Goal: Information Seeking & Learning: Compare options

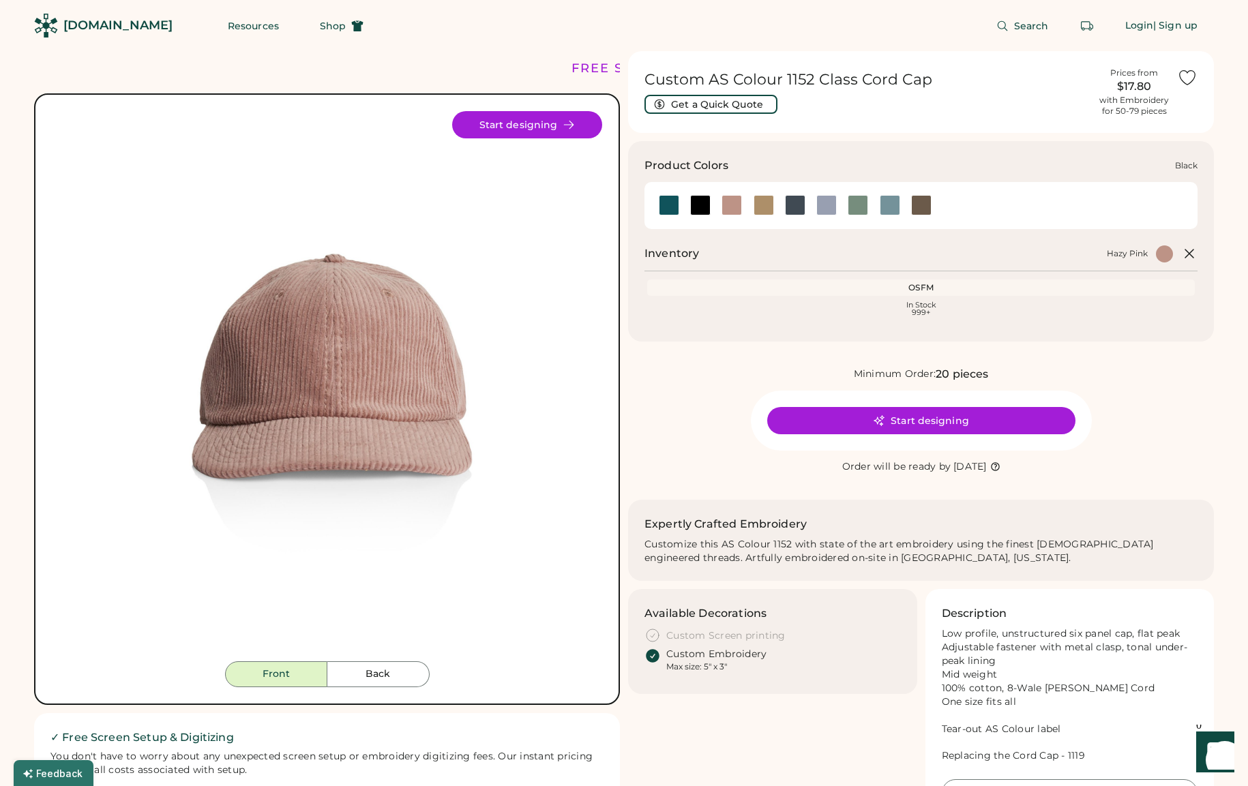
click at [694, 205] on div at bounding box center [700, 205] width 20 height 20
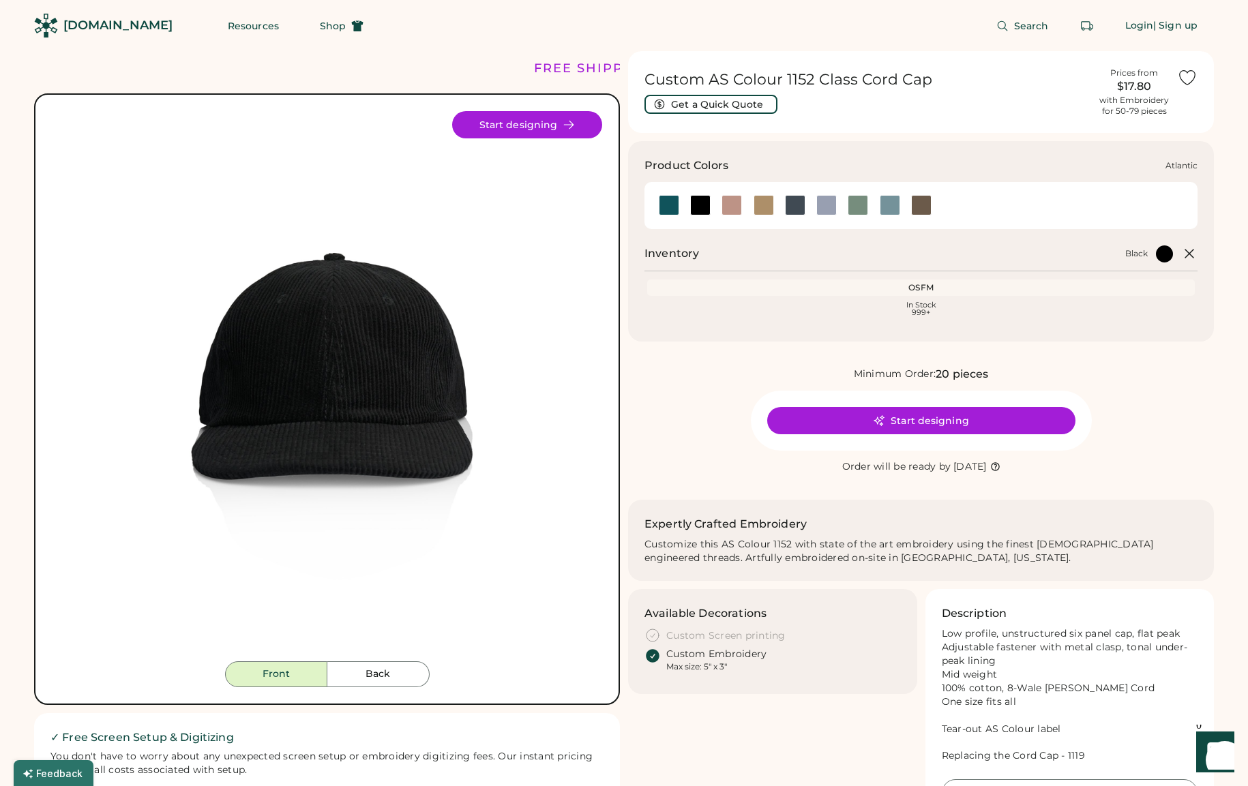
click at [668, 211] on div at bounding box center [669, 205] width 20 height 20
click at [669, 207] on div at bounding box center [669, 205] width 20 height 20
click at [891, 207] on div at bounding box center [890, 205] width 20 height 20
click at [675, 211] on div at bounding box center [669, 205] width 20 height 20
click at [691, 209] on div at bounding box center [700, 205] width 20 height 20
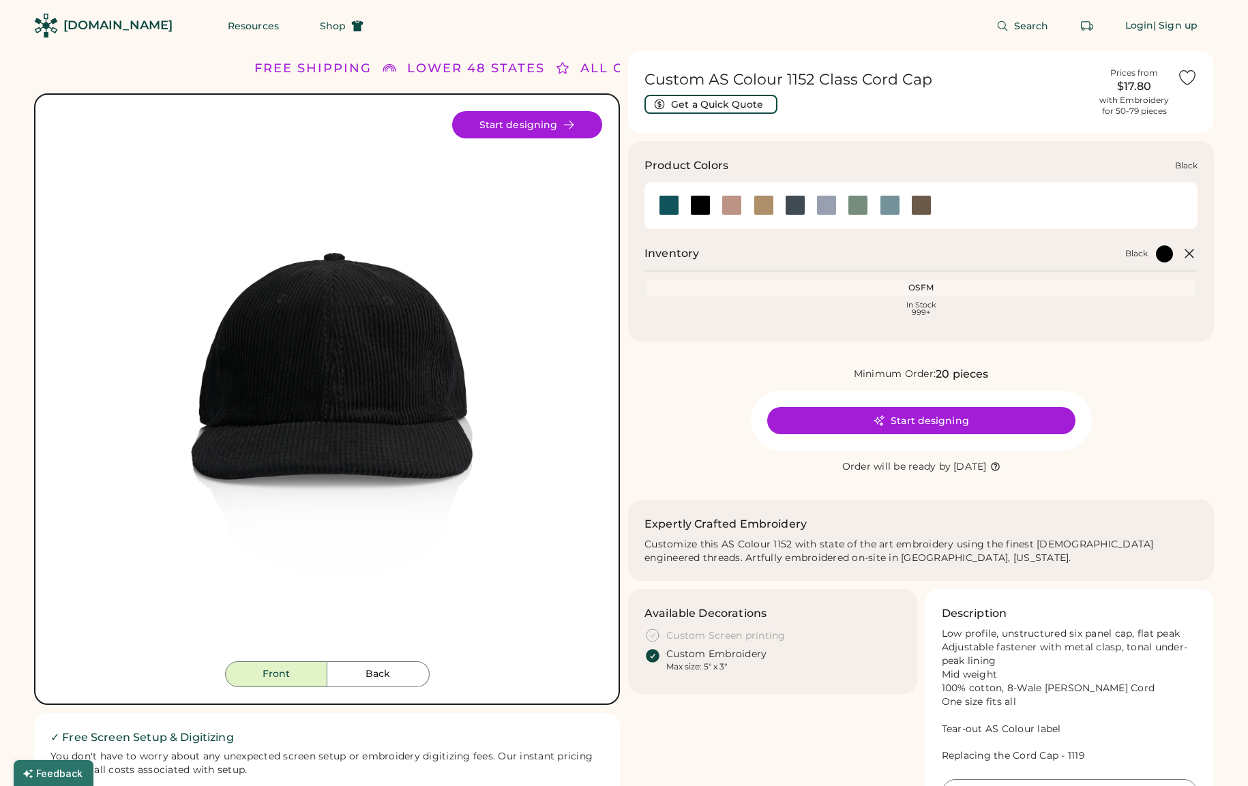
click at [704, 206] on div at bounding box center [700, 205] width 20 height 20
click at [711, 105] on button "Get a Quick Quote" at bounding box center [710, 104] width 133 height 19
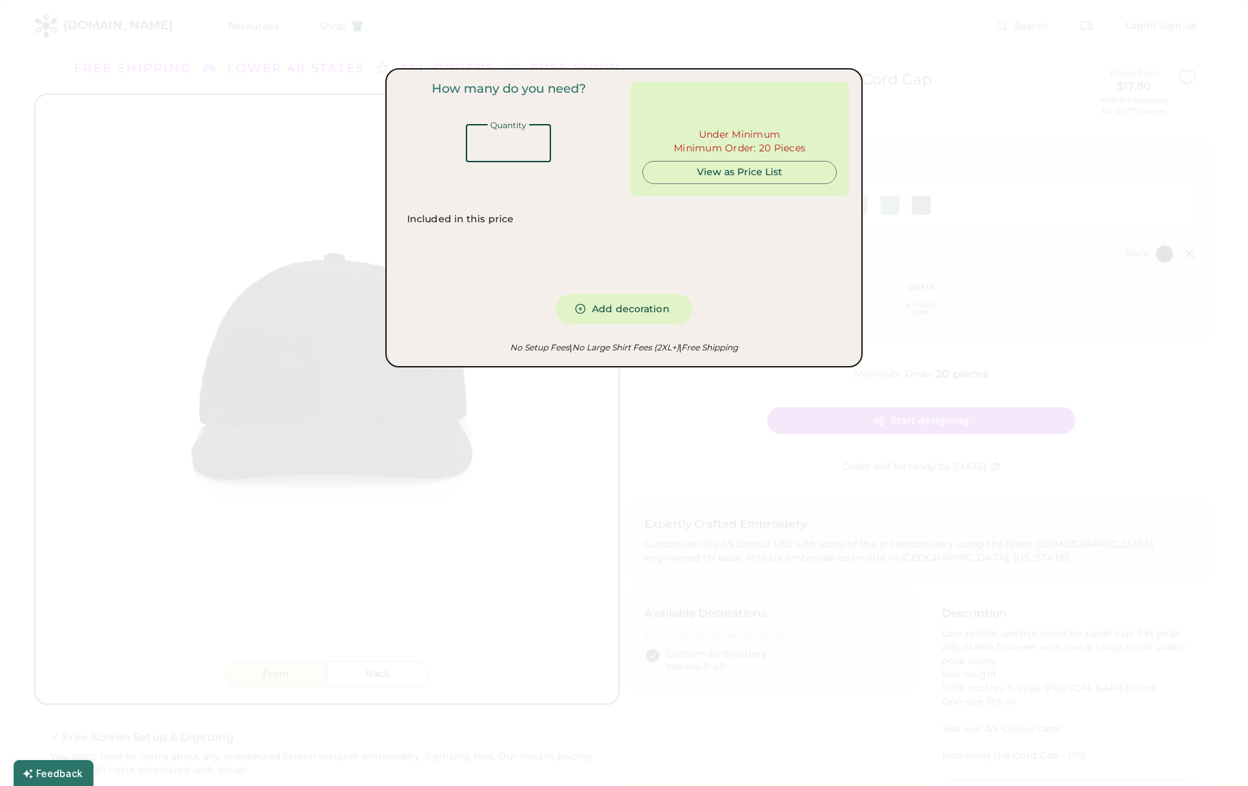
click at [505, 153] on input "input" at bounding box center [508, 143] width 85 height 38
type input "**"
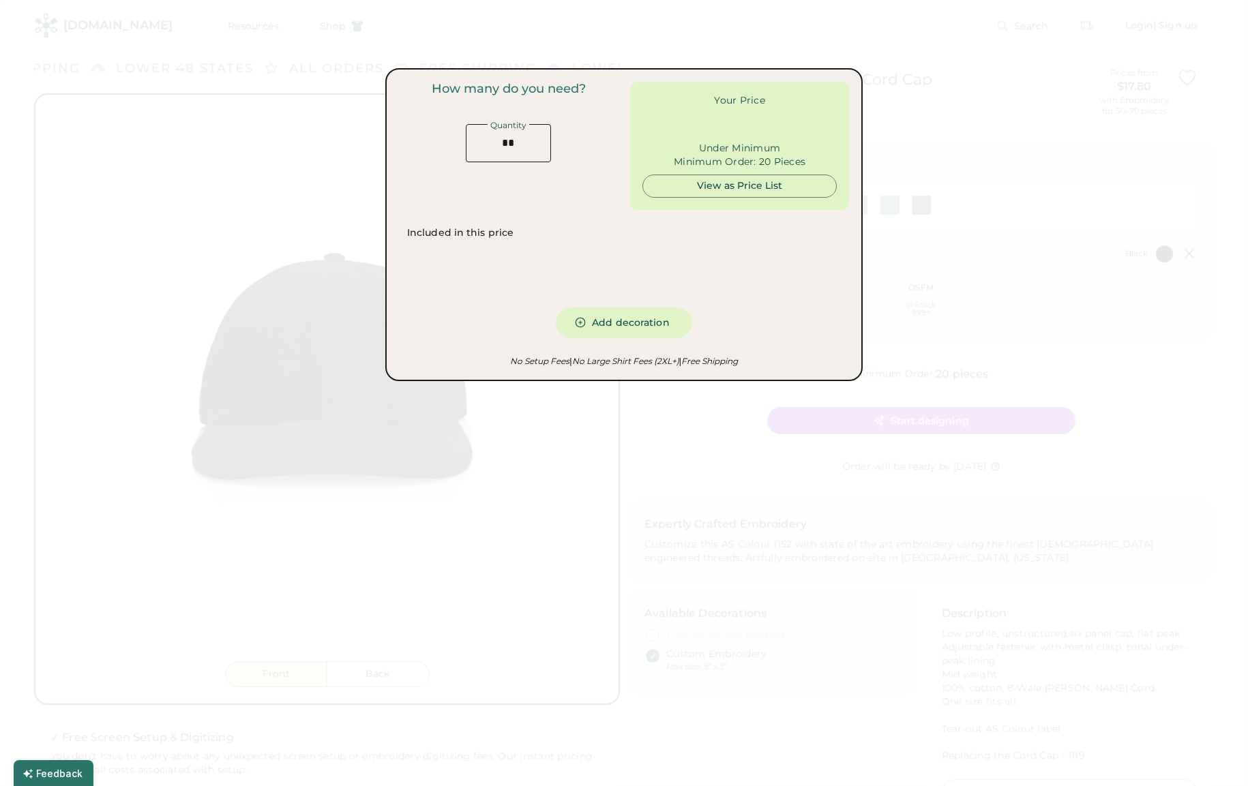
click at [740, 260] on div "First Decoration Screen Print Embroidery" at bounding box center [624, 273] width 434 height 51
click at [687, 186] on div "View as Price List" at bounding box center [739, 186] width 171 height 14
click at [760, 179] on div "View as Price List" at bounding box center [739, 186] width 171 height 14
click at [664, 486] on div at bounding box center [624, 393] width 1248 height 786
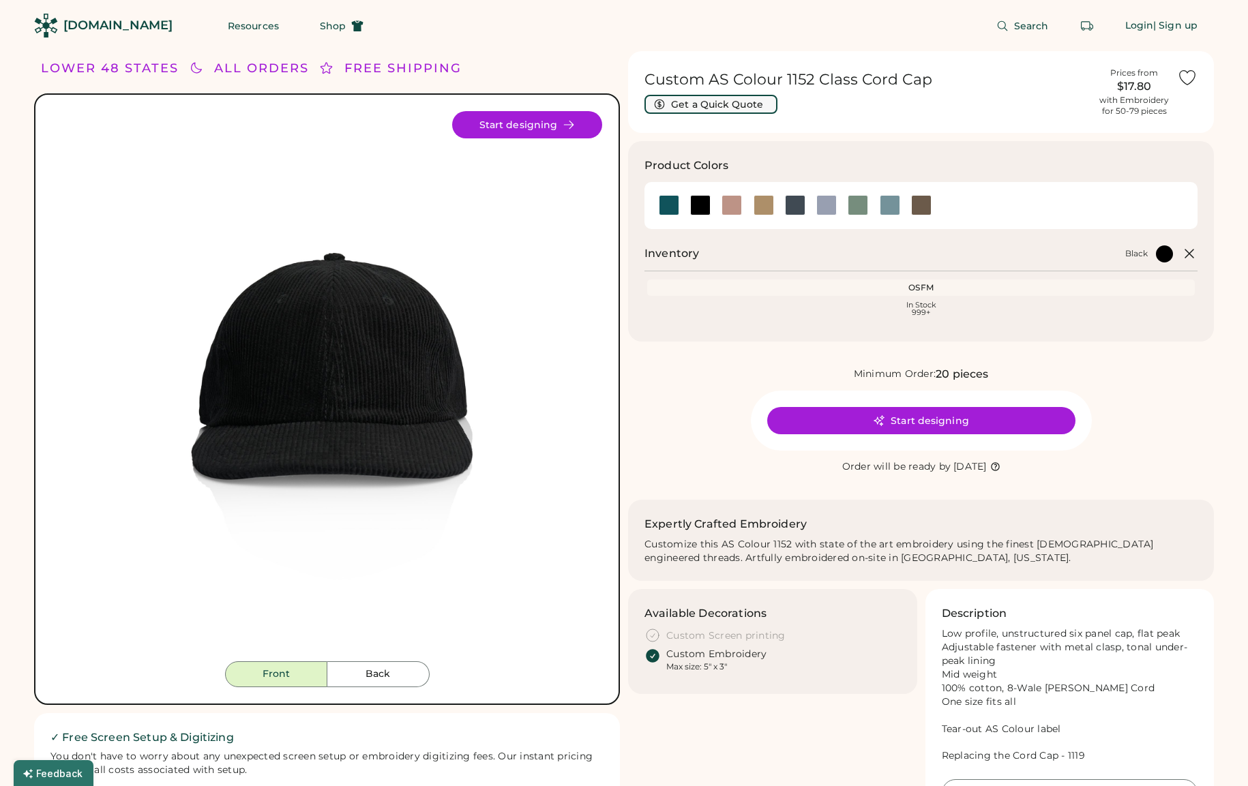
click at [750, 105] on button "Get a Quick Quote" at bounding box center [710, 104] width 133 height 19
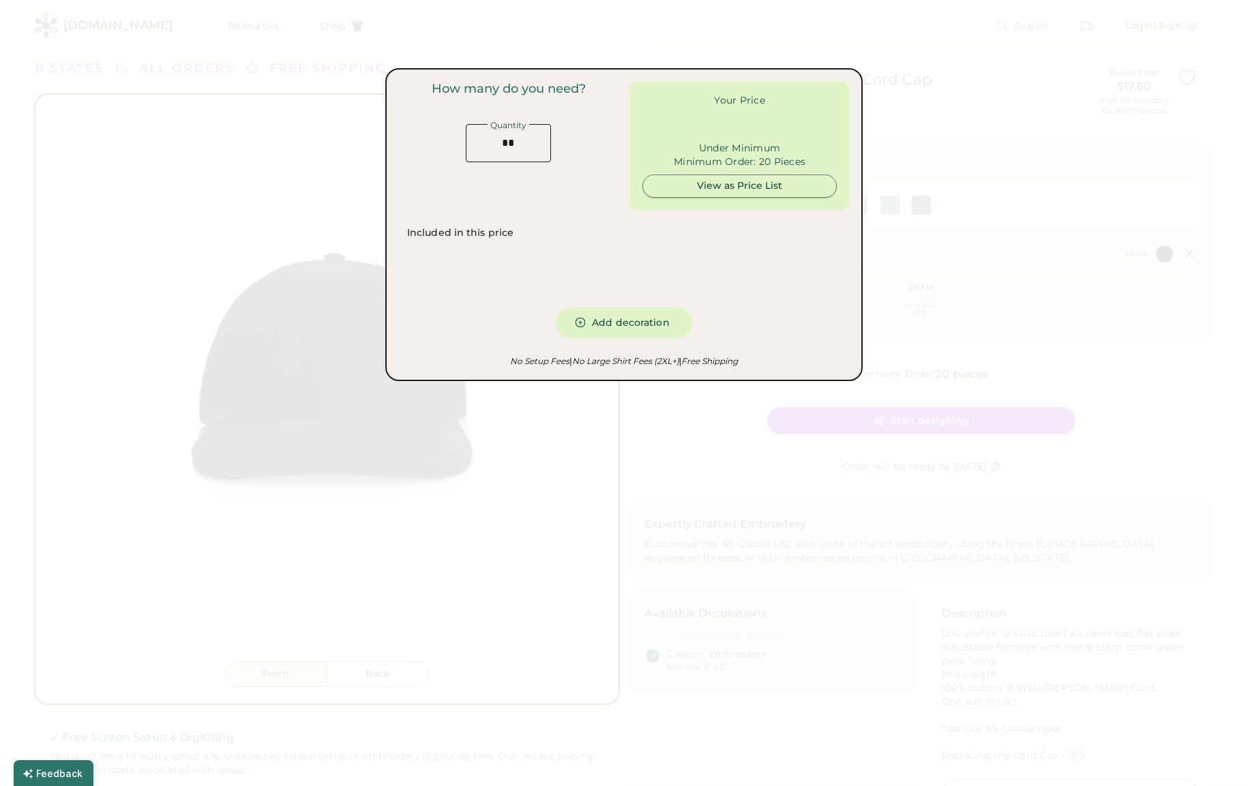
click at [674, 188] on div "View as Price List" at bounding box center [739, 186] width 171 height 14
click at [739, 188] on div "View as Price List" at bounding box center [739, 186] width 171 height 14
click at [677, 425] on div at bounding box center [624, 393] width 1248 height 786
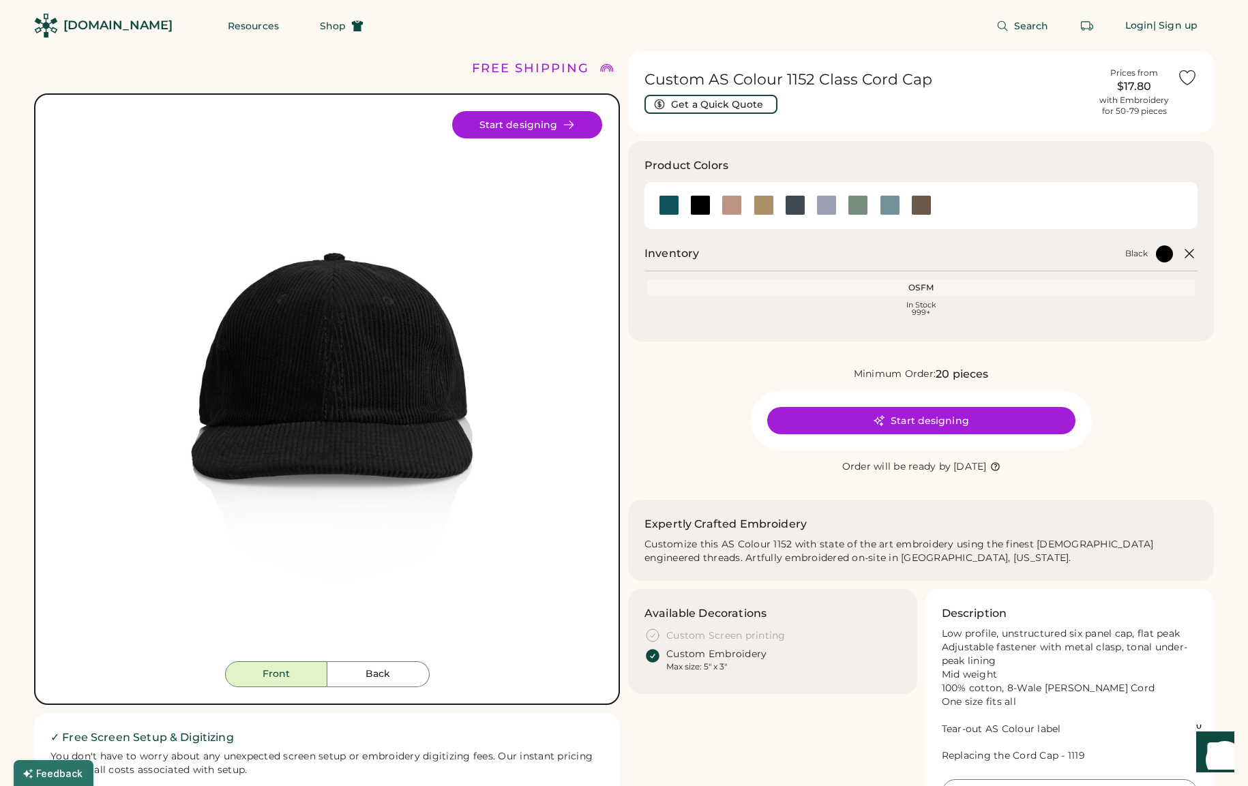
click at [320, 337] on img at bounding box center [327, 386] width 550 height 550
click at [729, 217] on div at bounding box center [731, 205] width 31 height 31
click at [733, 201] on div at bounding box center [732, 205] width 20 height 20
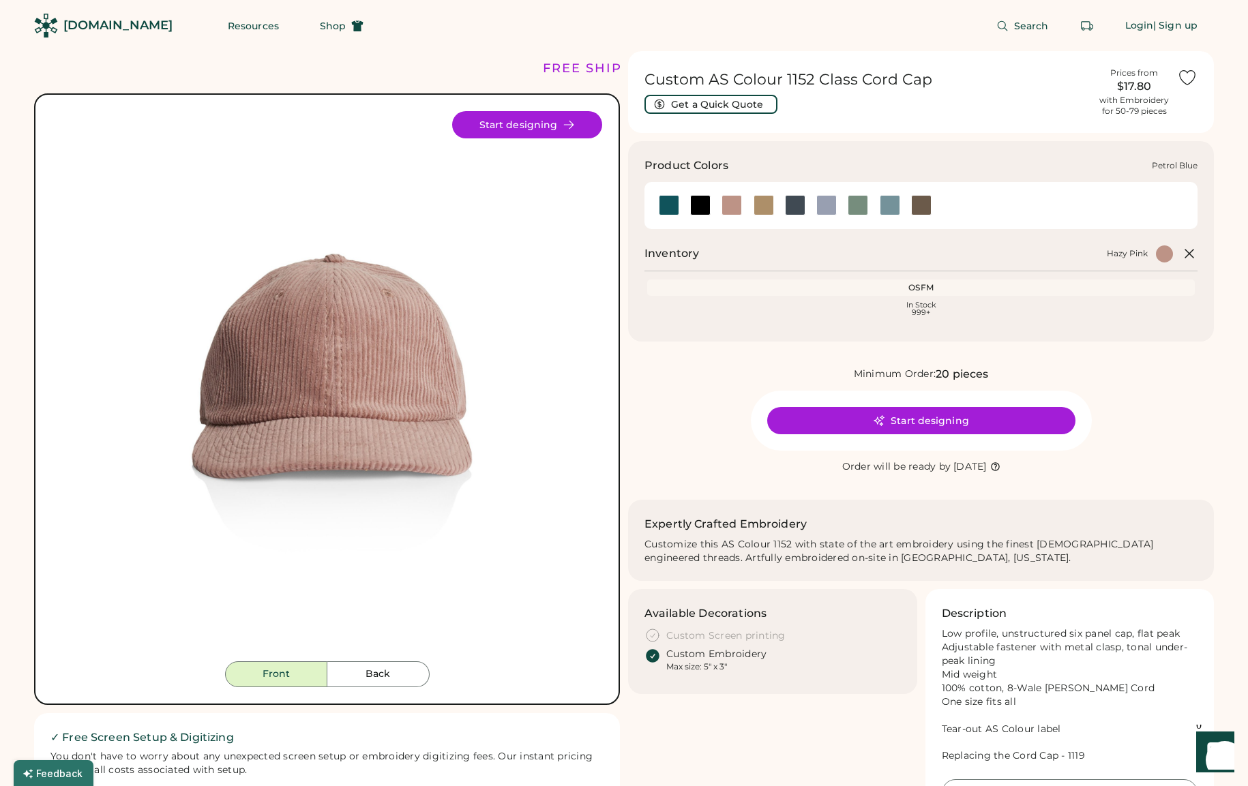
click at [788, 212] on div at bounding box center [795, 205] width 20 height 20
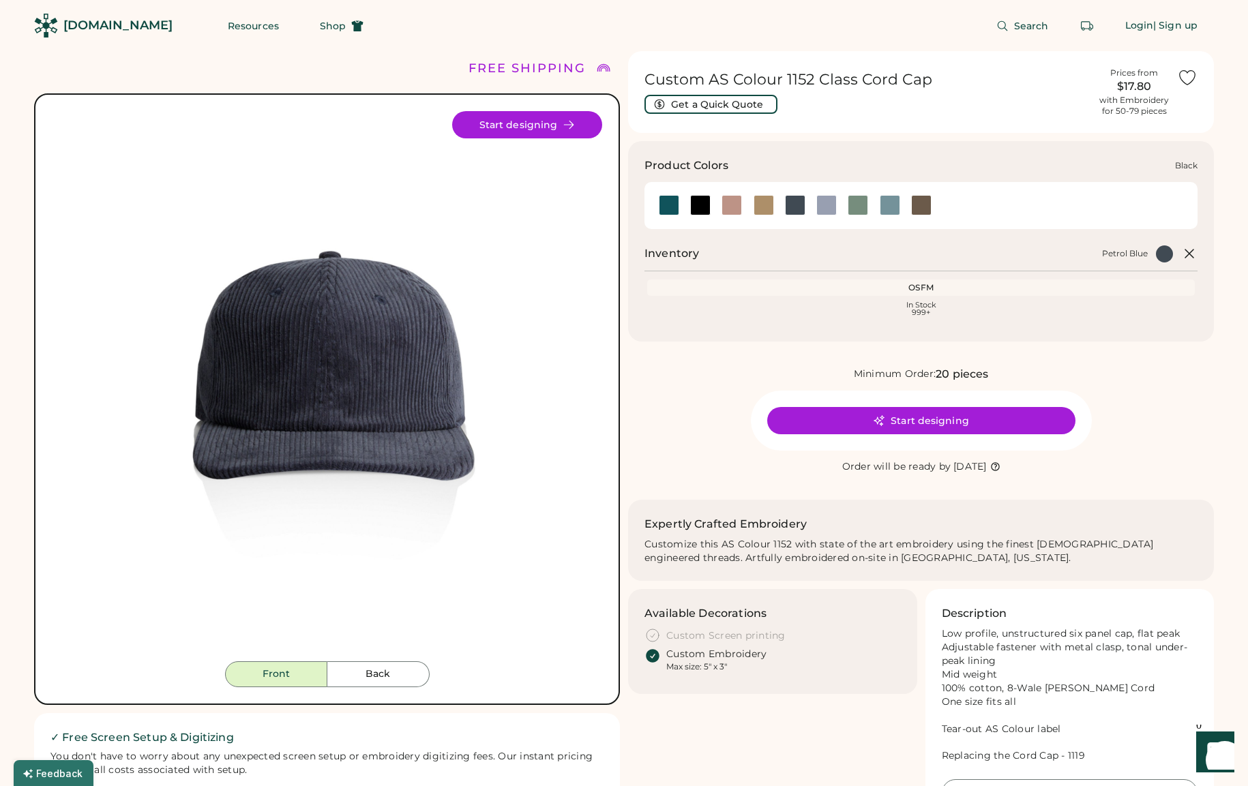
click at [696, 213] on div at bounding box center [700, 205] width 20 height 20
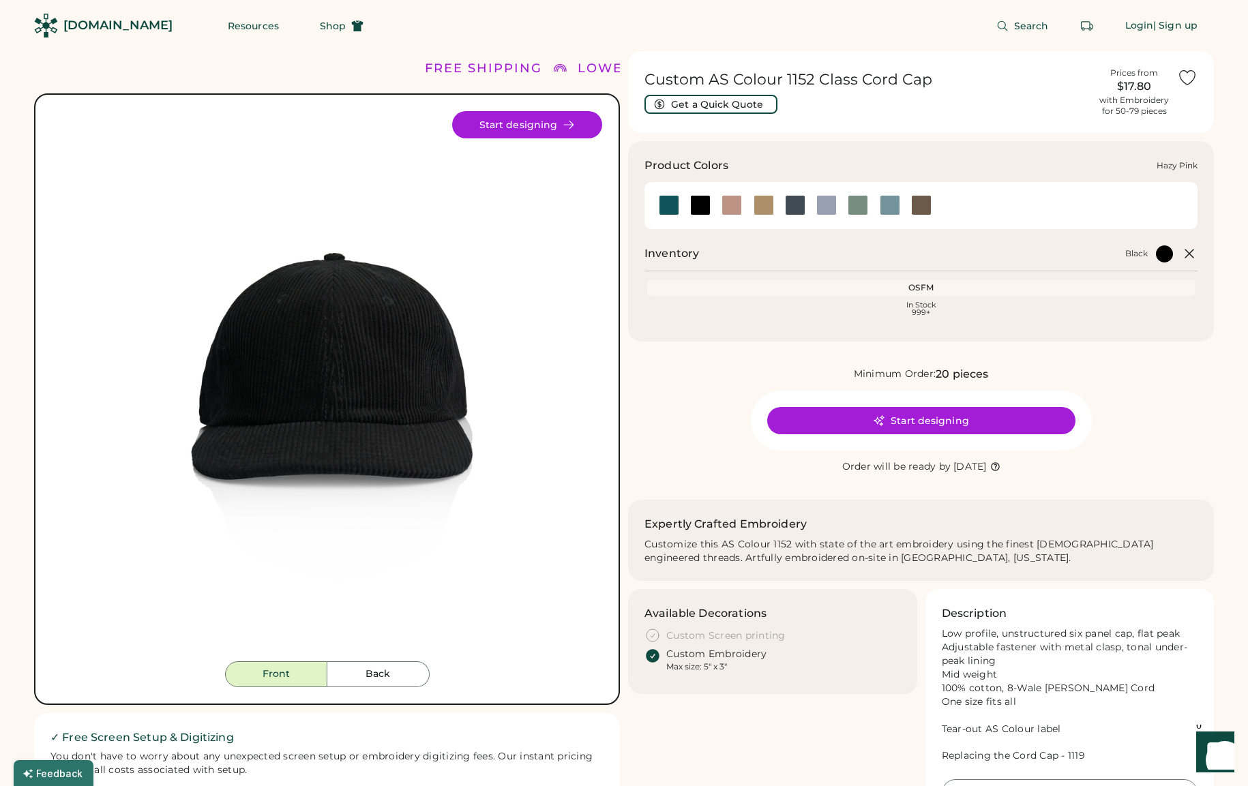
click at [729, 209] on div at bounding box center [732, 205] width 20 height 20
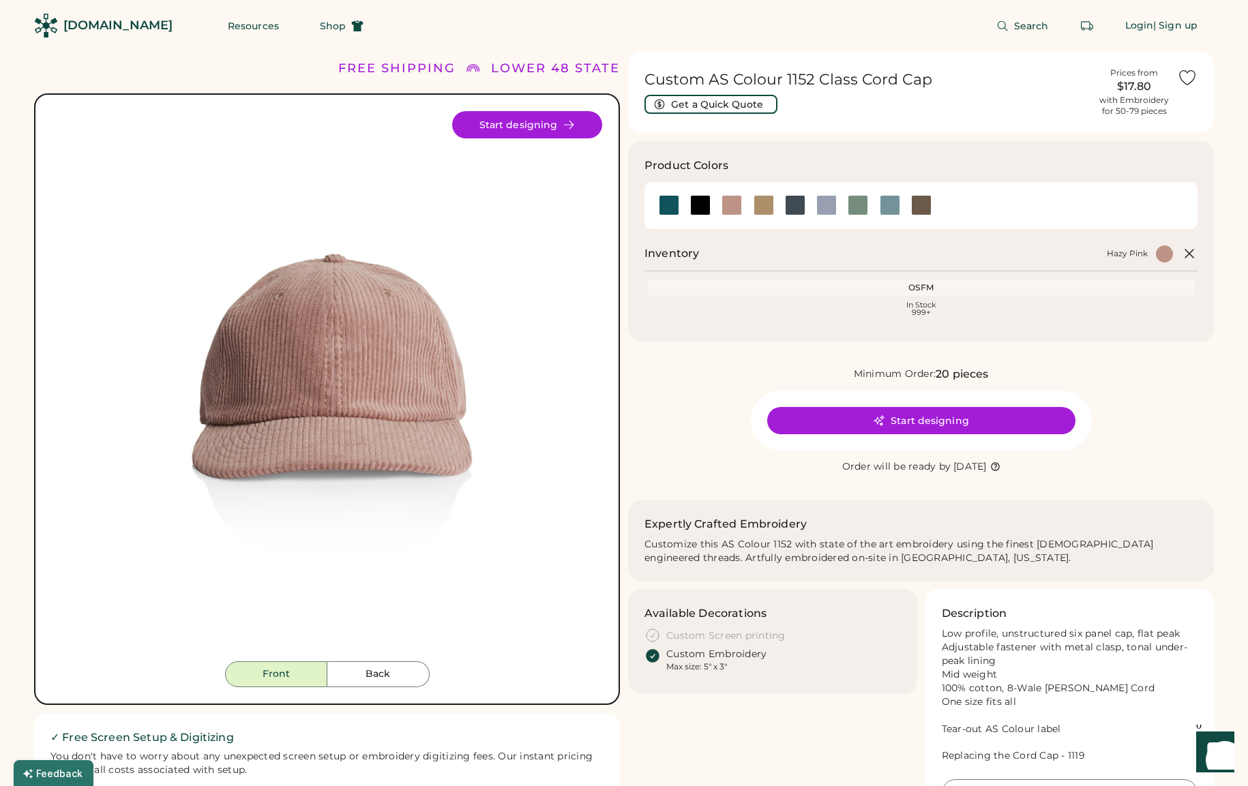
click at [1185, 254] on icon at bounding box center [1189, 254] width 16 height 16
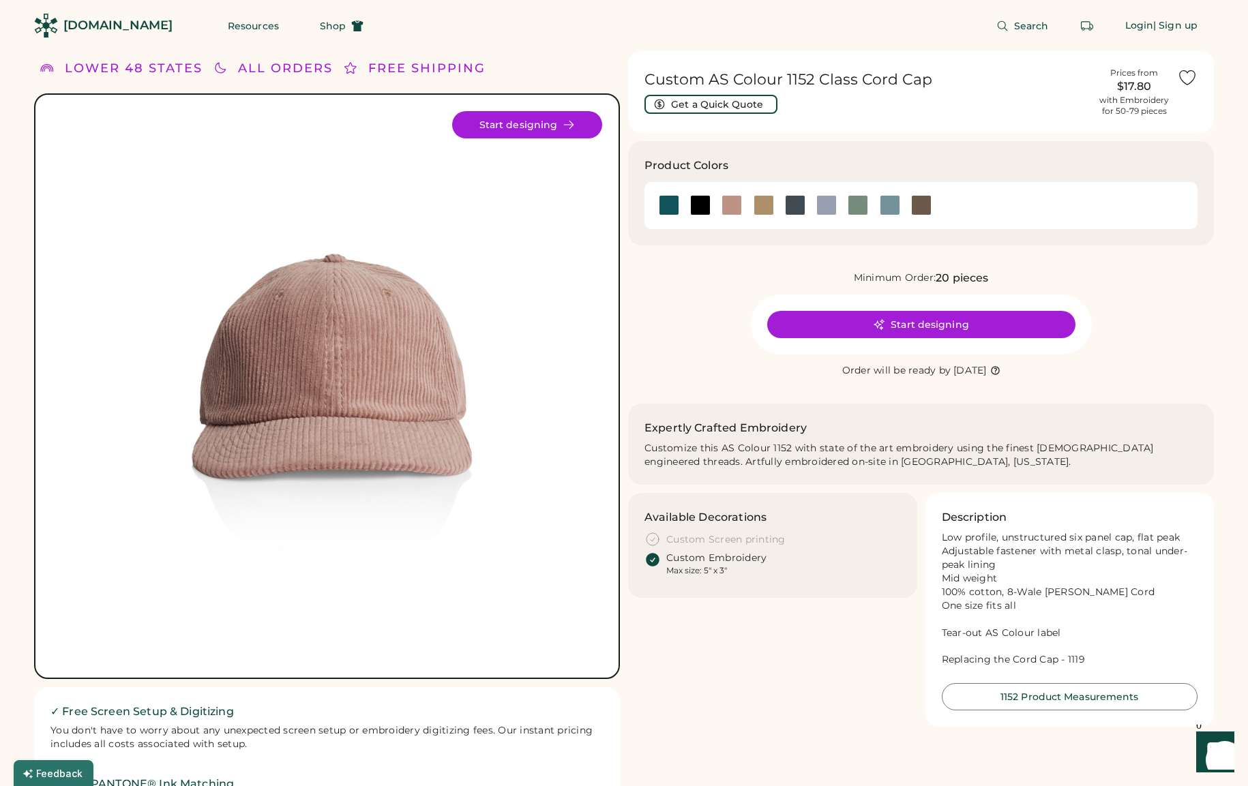
click at [240, 412] on img at bounding box center [327, 386] width 550 height 550
click at [726, 207] on div at bounding box center [732, 205] width 20 height 20
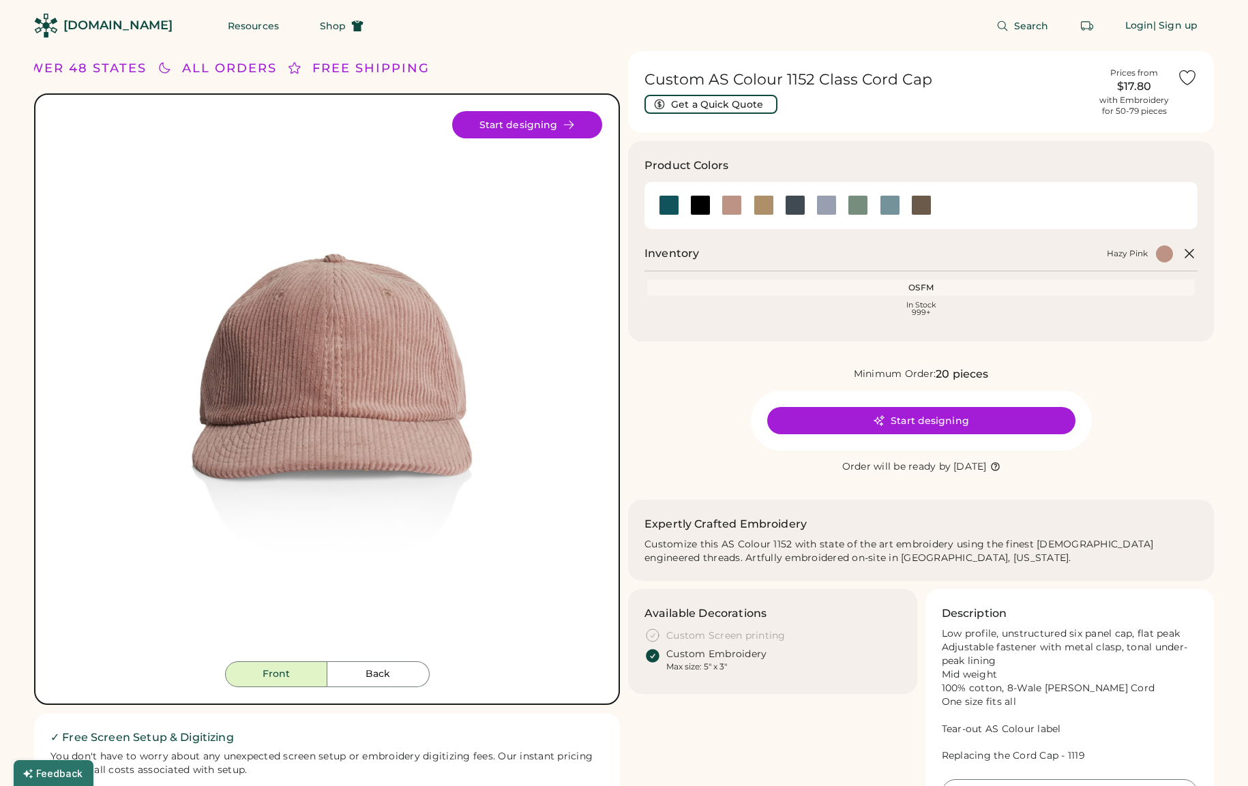
click at [317, 424] on img at bounding box center [327, 386] width 550 height 550
click at [576, 402] on img at bounding box center [327, 386] width 550 height 550
click at [699, 209] on div at bounding box center [700, 205] width 20 height 20
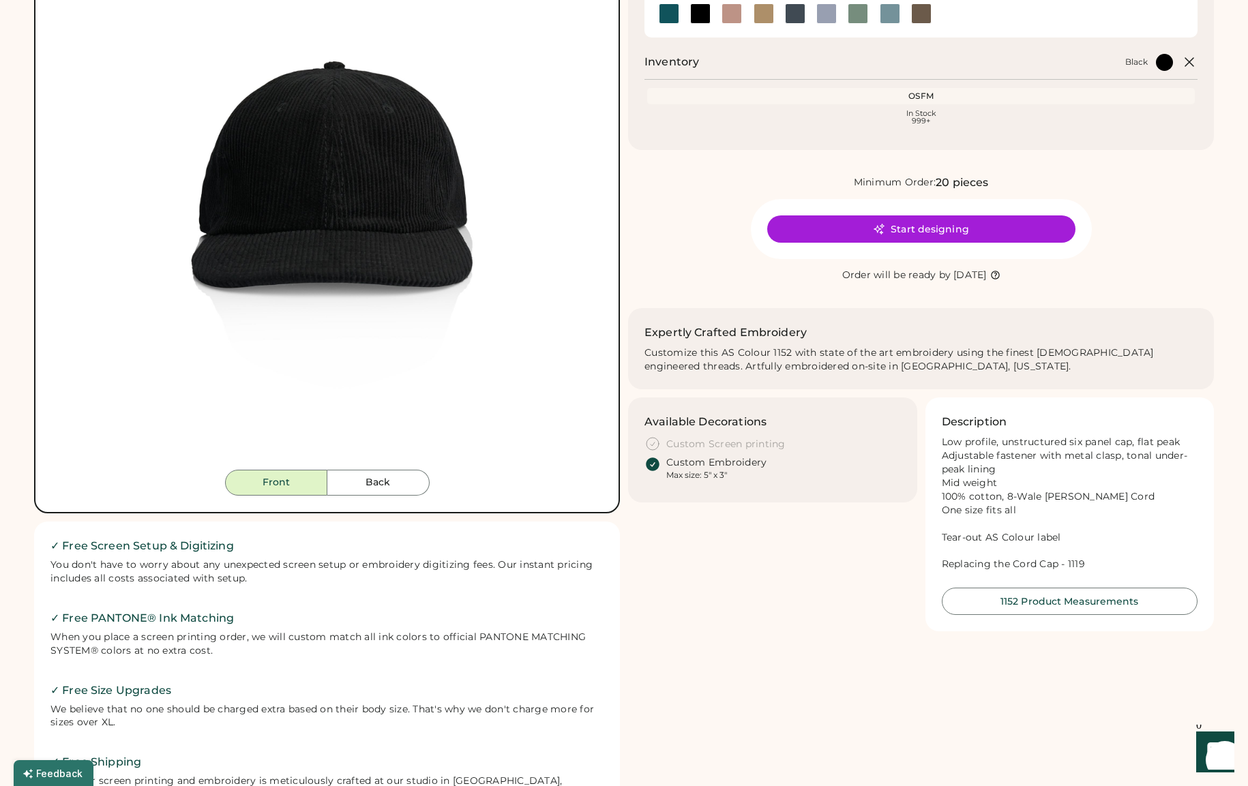
scroll to position [44, 0]
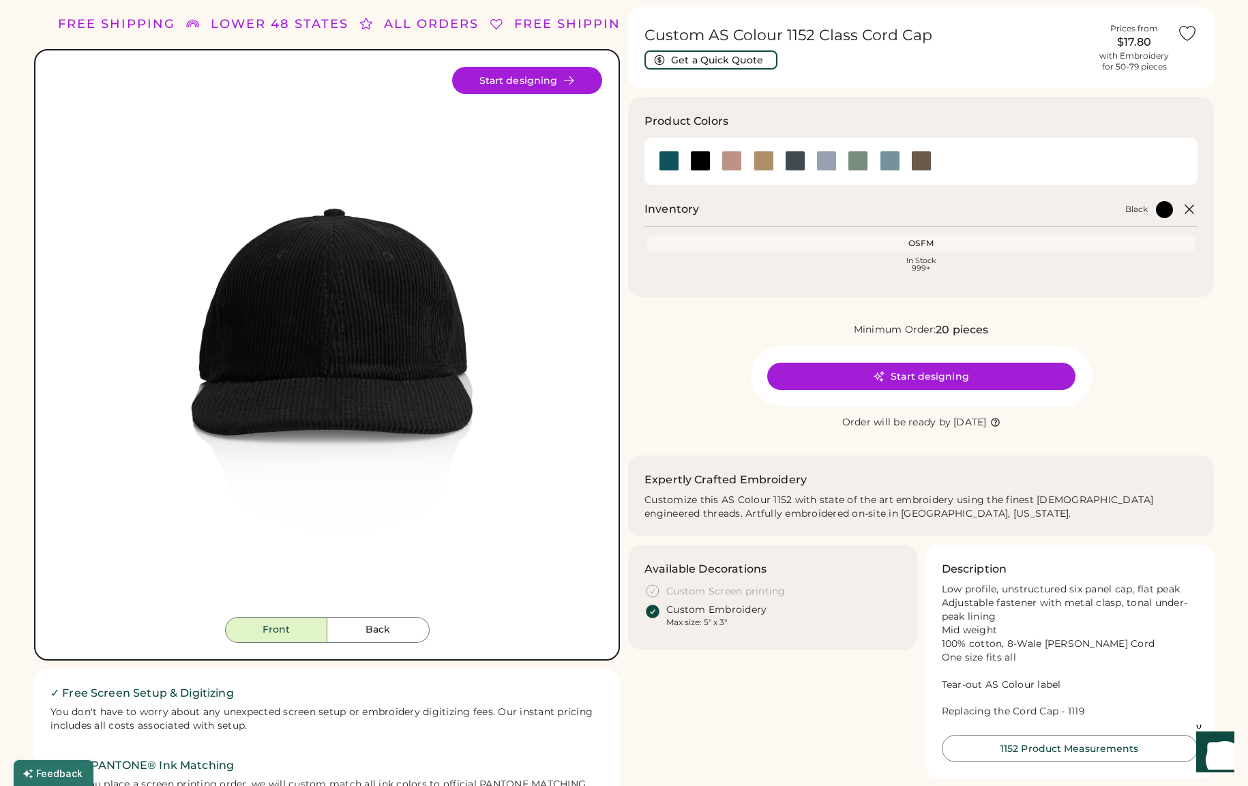
click at [291, 336] on img at bounding box center [327, 342] width 550 height 550
click at [727, 164] on div at bounding box center [732, 161] width 20 height 20
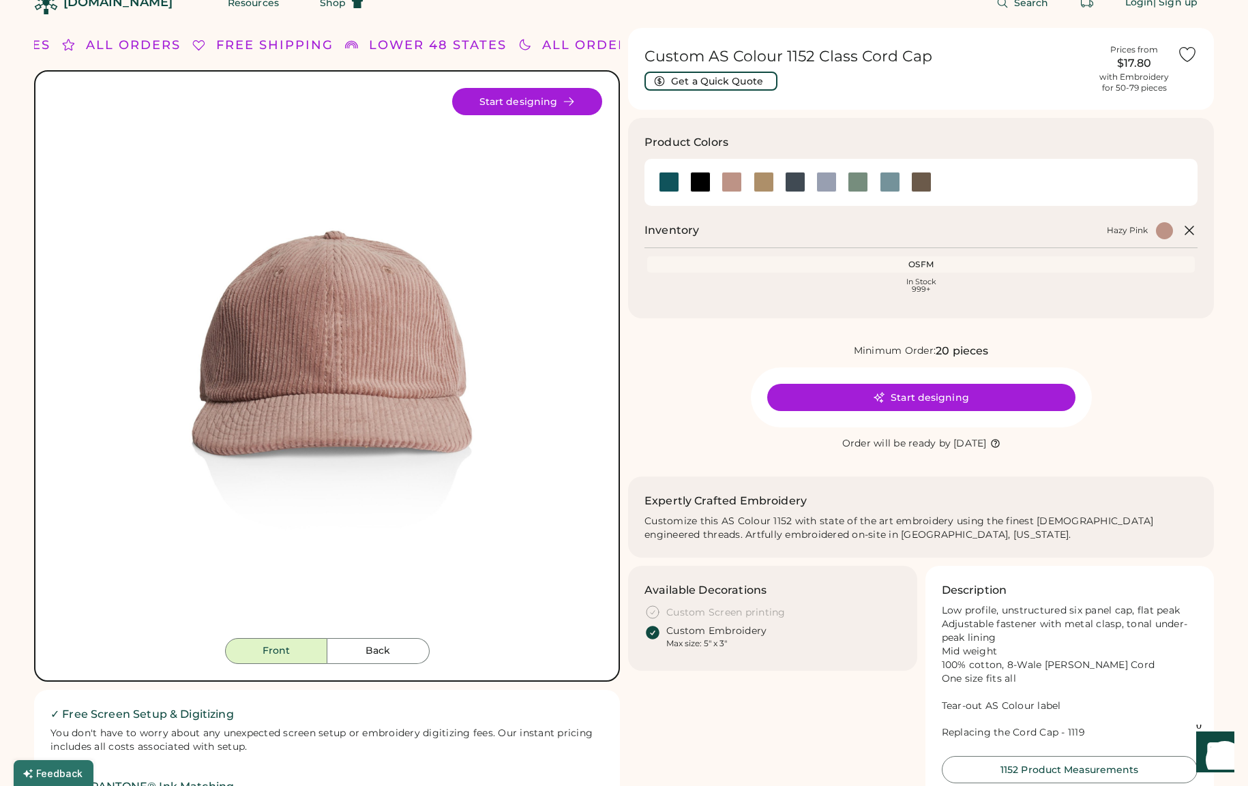
scroll to position [16, 0]
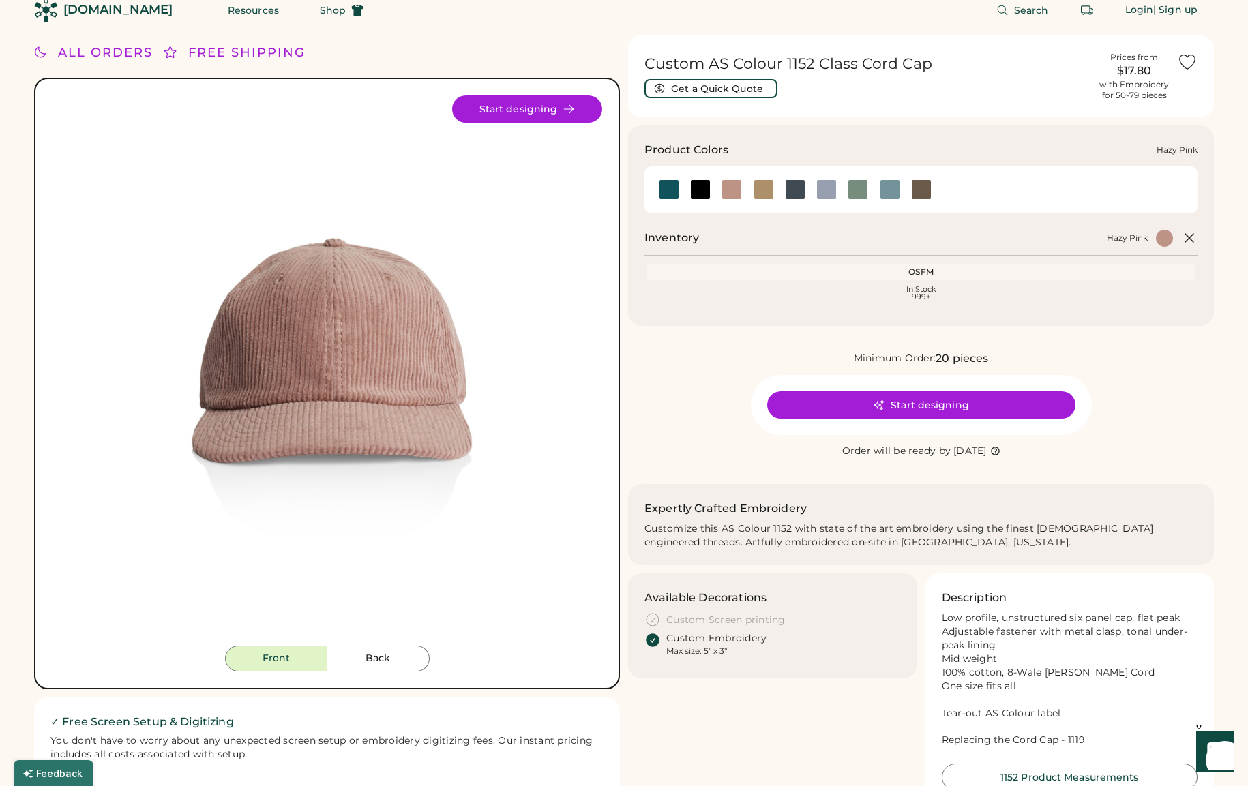
click at [737, 189] on div at bounding box center [732, 189] width 20 height 20
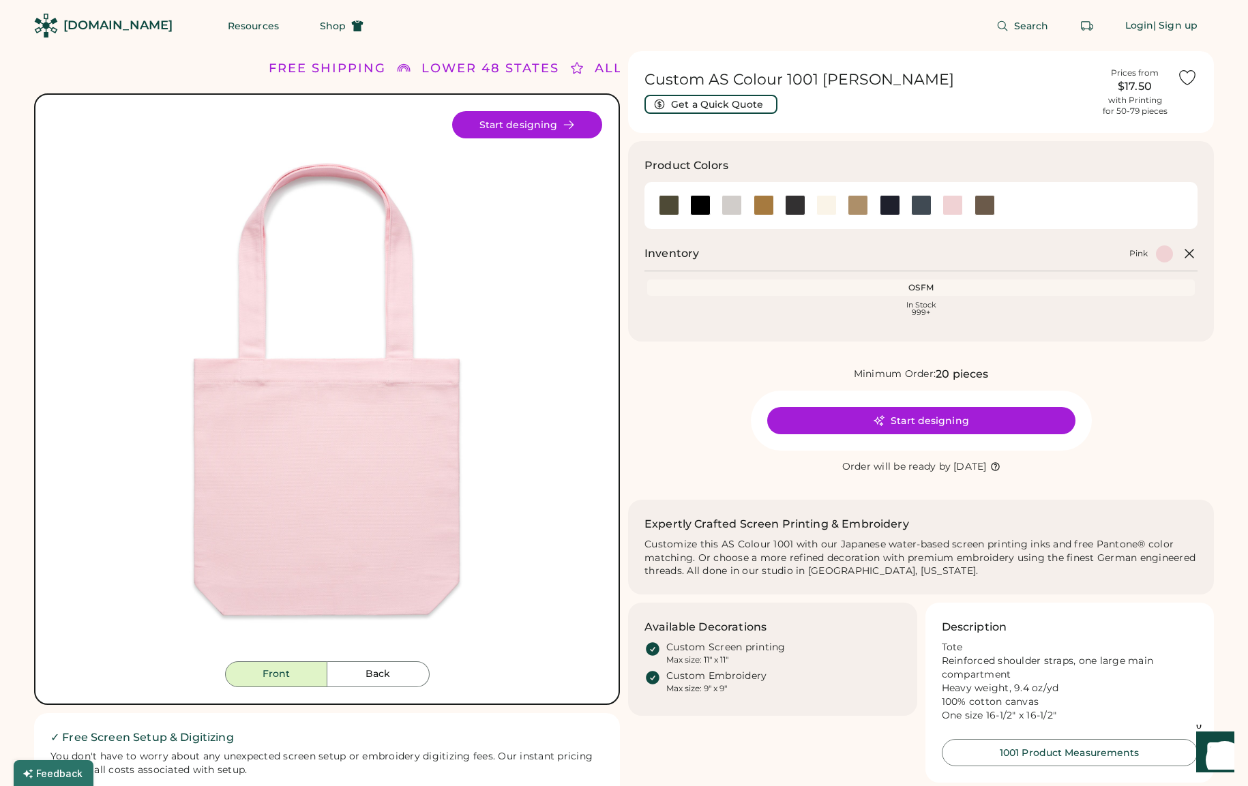
click at [1181, 402] on div "Minimum Order: 20 pieces Start designing Order will be ready by [DATE]" at bounding box center [921, 420] width 586 height 109
click at [883, 207] on div at bounding box center [890, 205] width 20 height 20
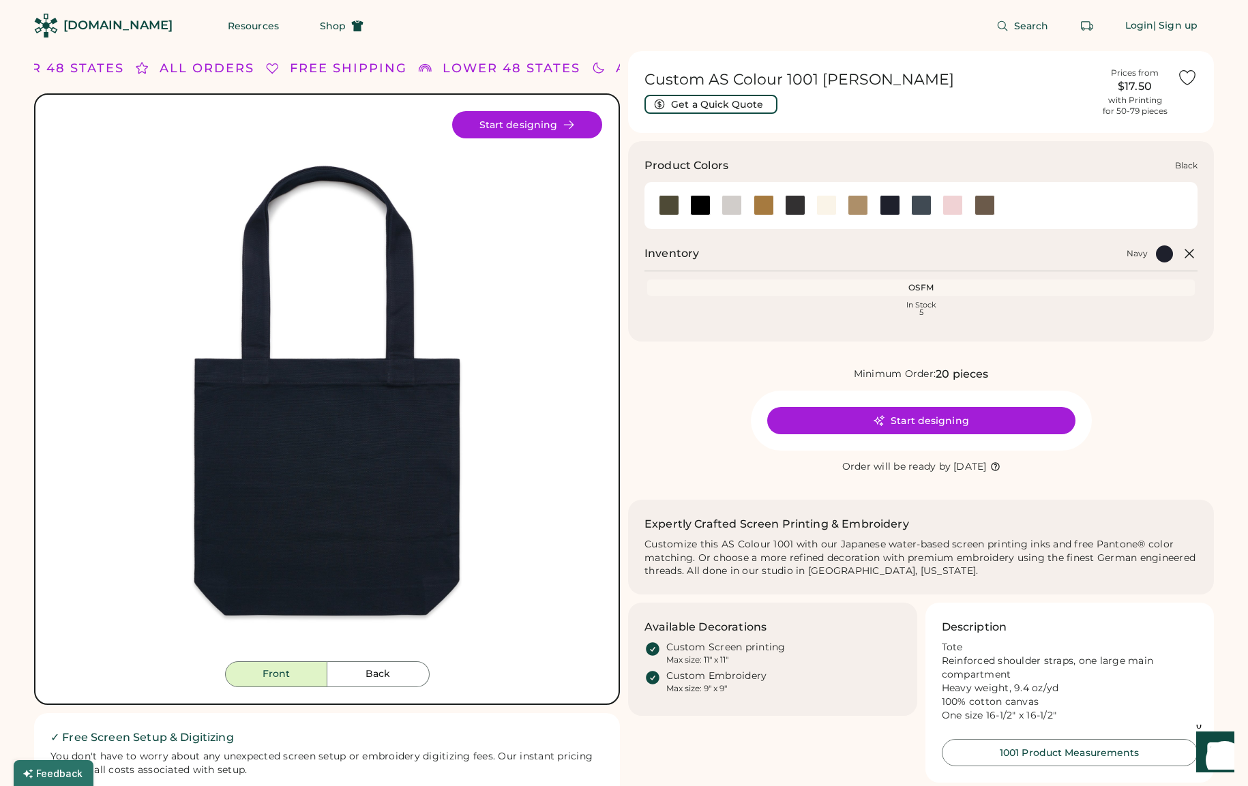
click at [698, 207] on div at bounding box center [700, 205] width 20 height 20
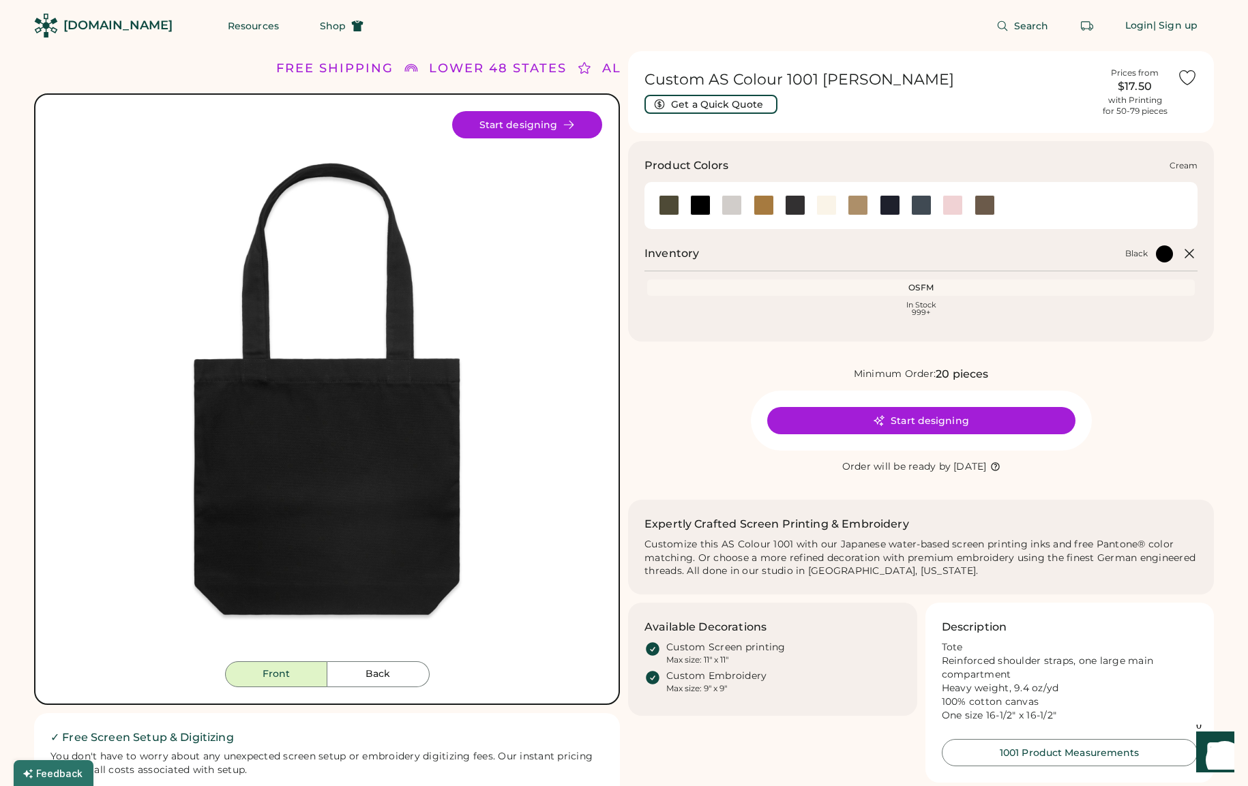
click at [820, 207] on div at bounding box center [826, 205] width 20 height 20
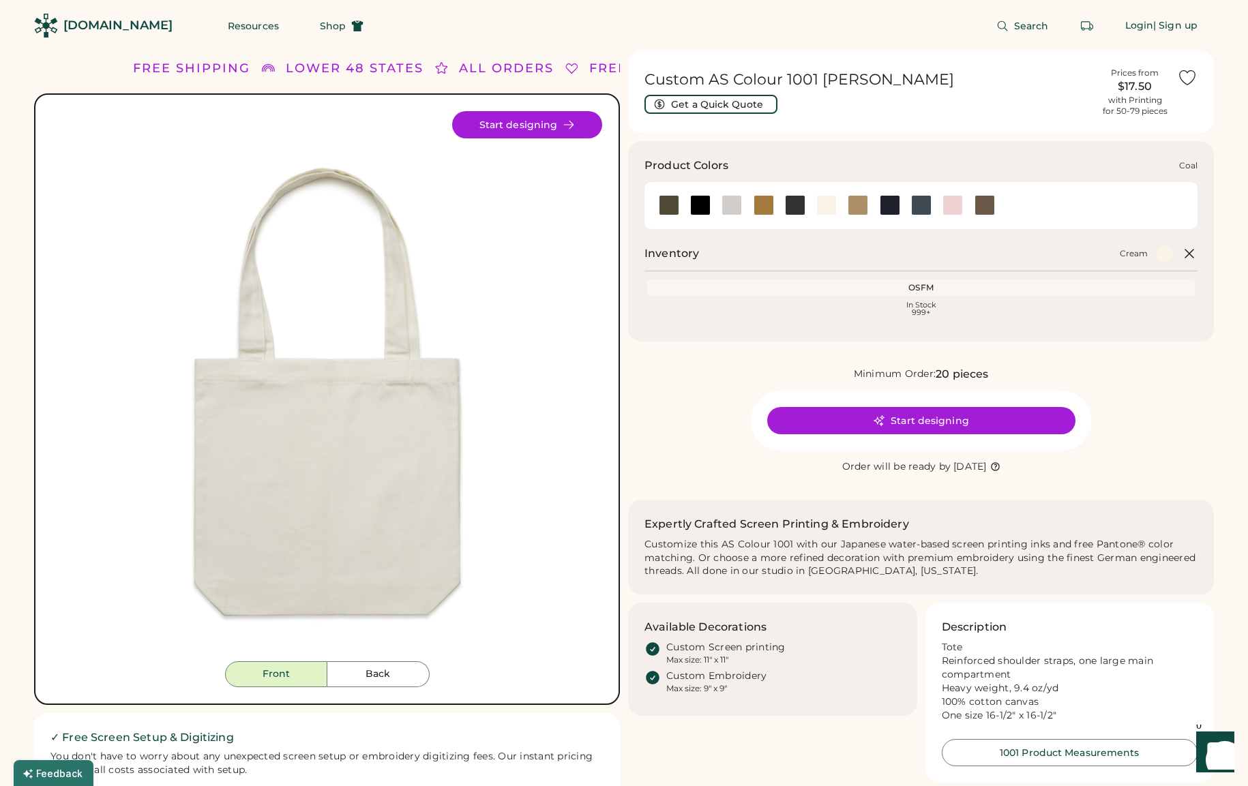
click at [788, 211] on div at bounding box center [795, 205] width 20 height 20
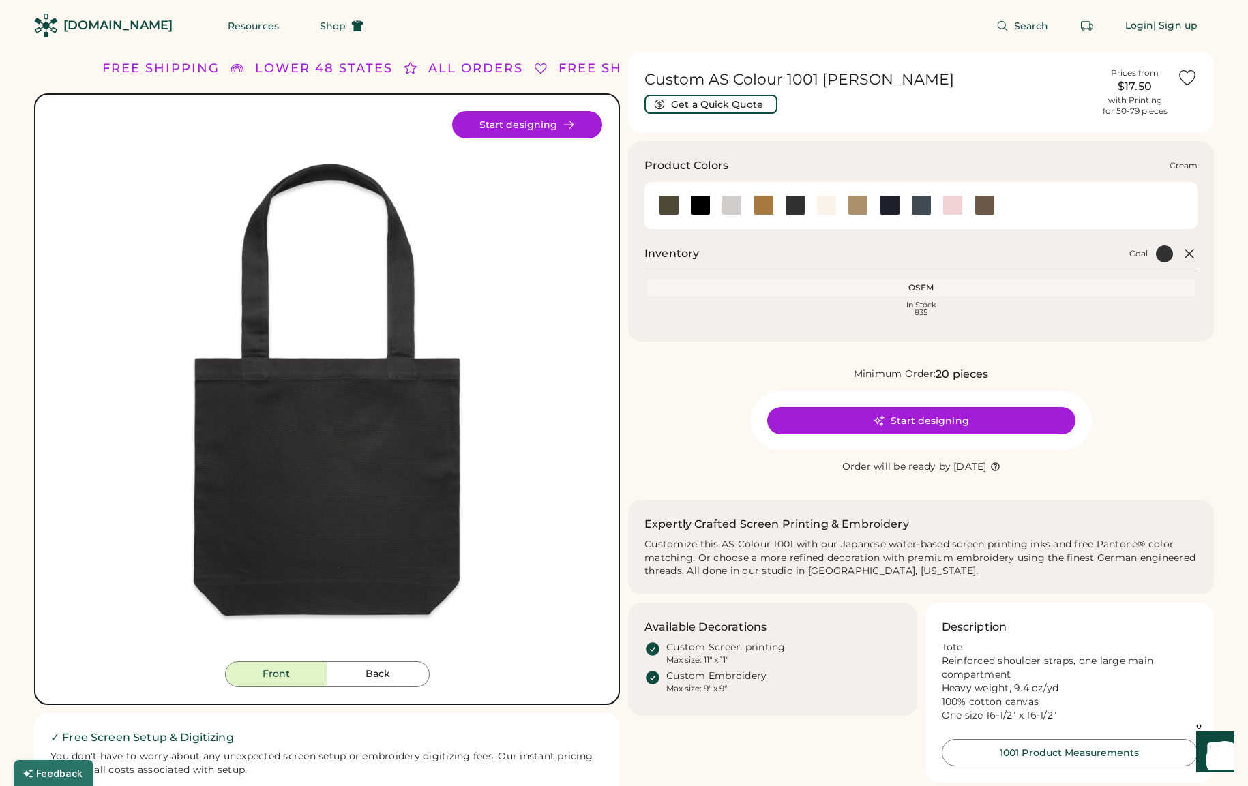
click at [821, 209] on div at bounding box center [826, 205] width 20 height 20
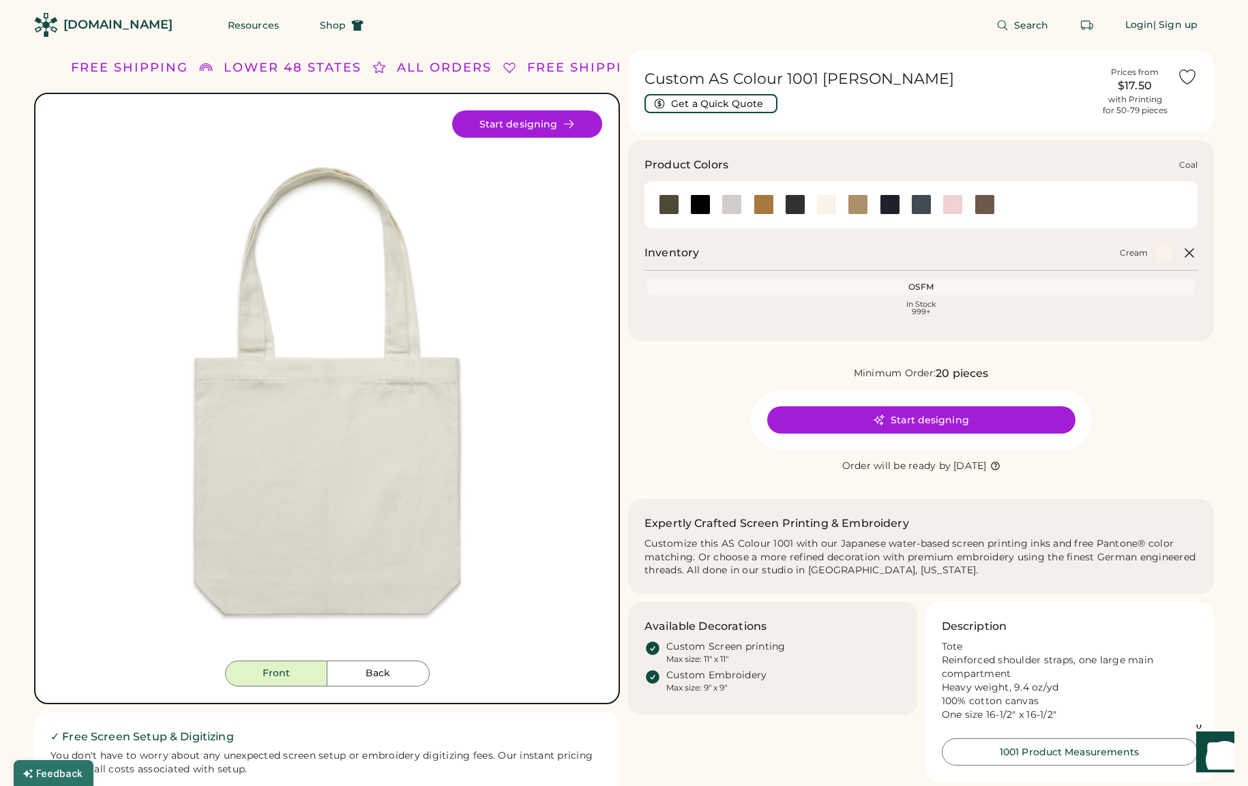
scroll to position [3, 0]
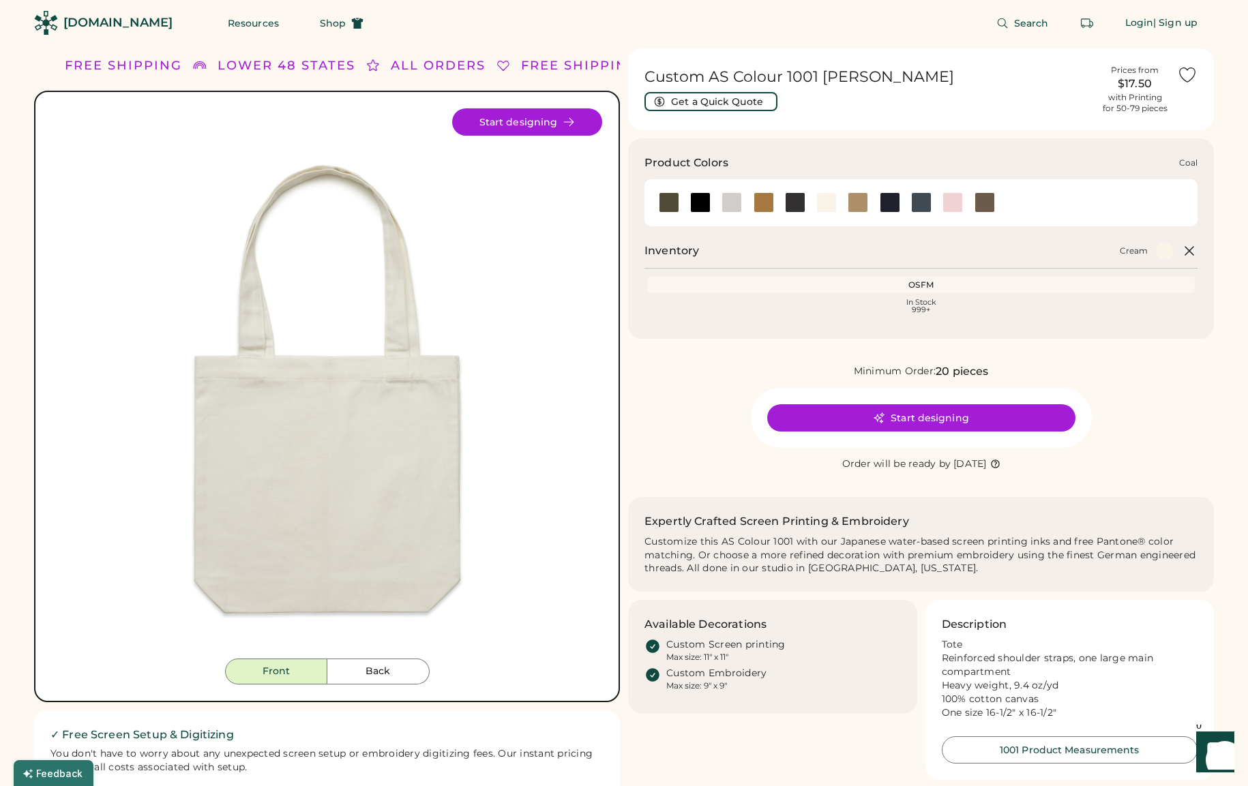
click at [789, 210] on div at bounding box center [795, 202] width 20 height 20
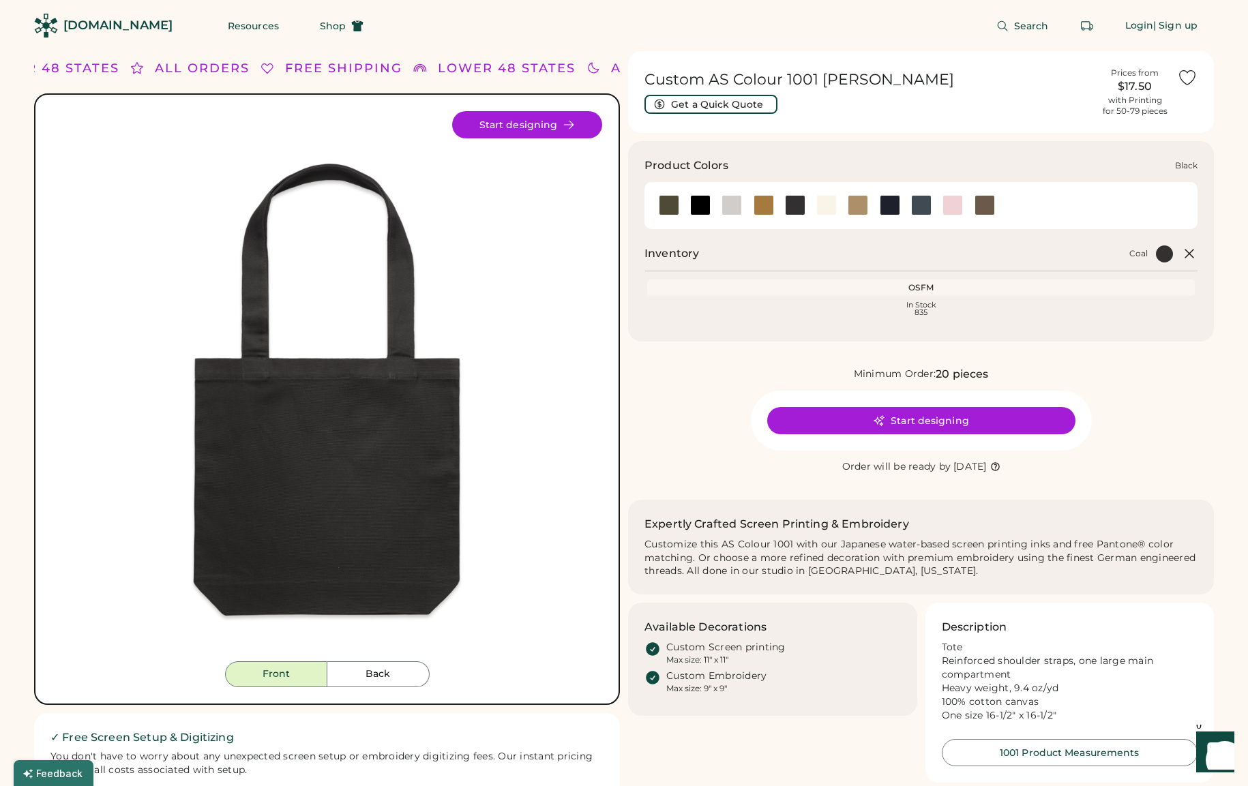
click at [698, 207] on div at bounding box center [700, 205] width 20 height 20
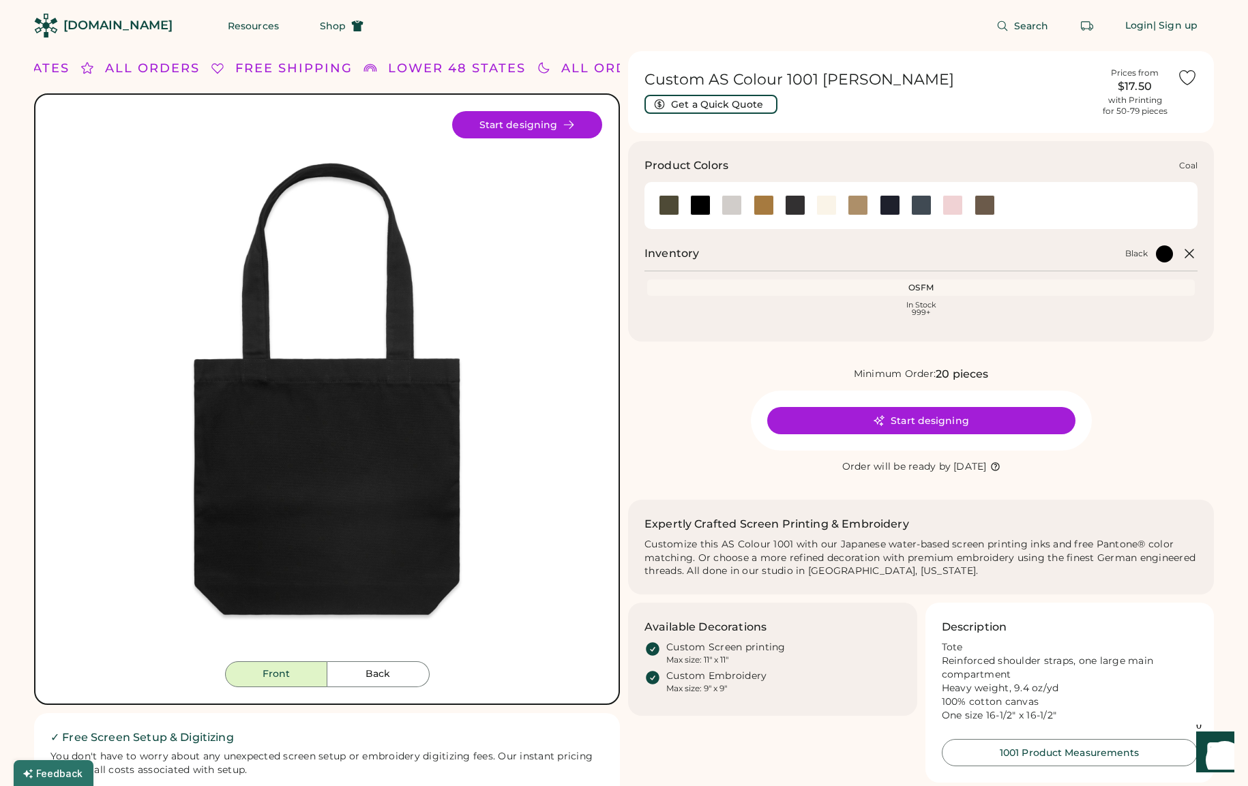
click at [790, 206] on div at bounding box center [795, 205] width 20 height 20
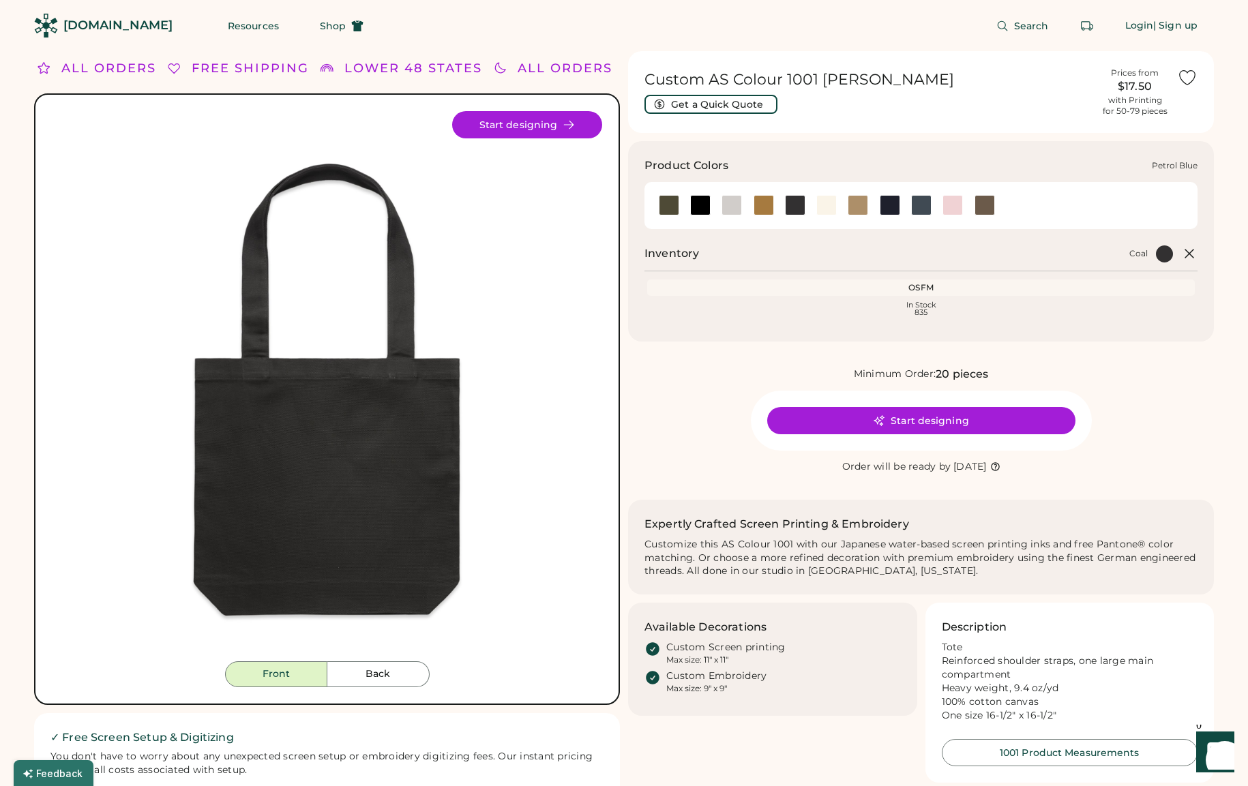
click at [930, 207] on div at bounding box center [921, 205] width 20 height 20
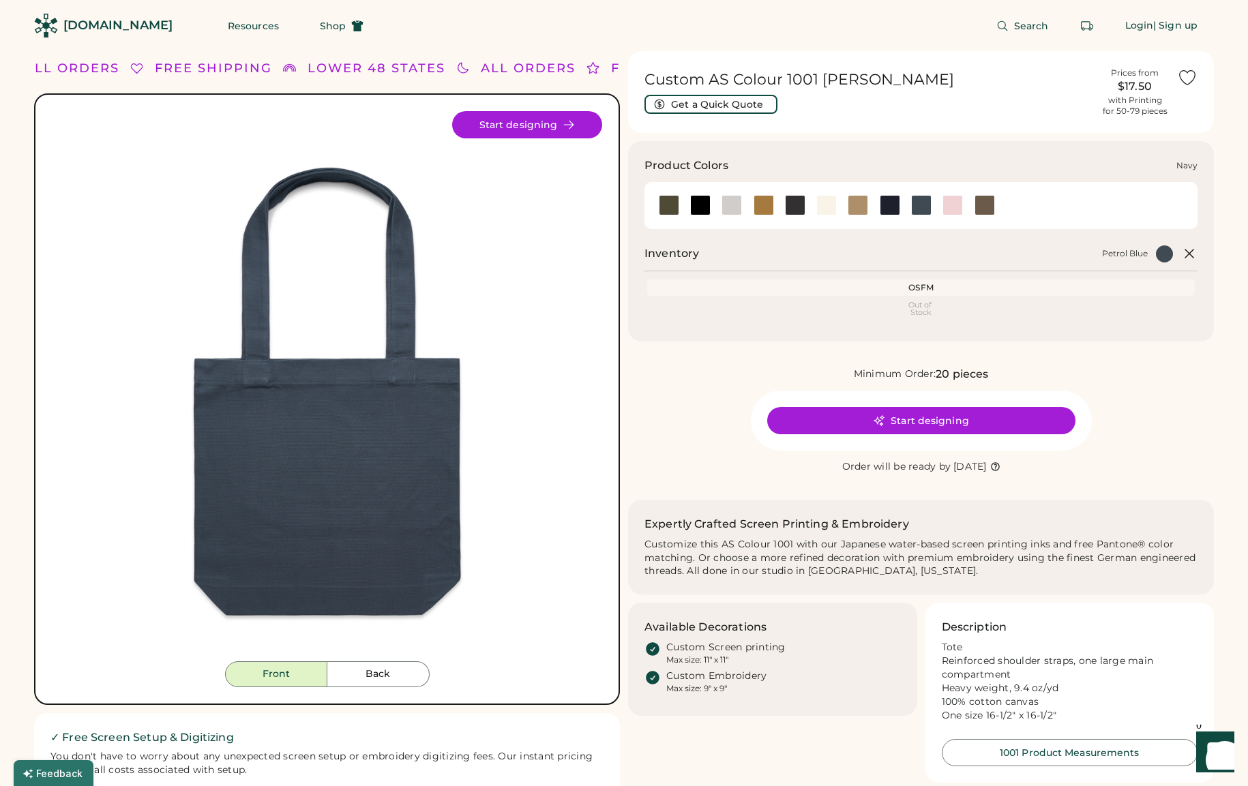
click at [889, 207] on div at bounding box center [890, 205] width 20 height 20
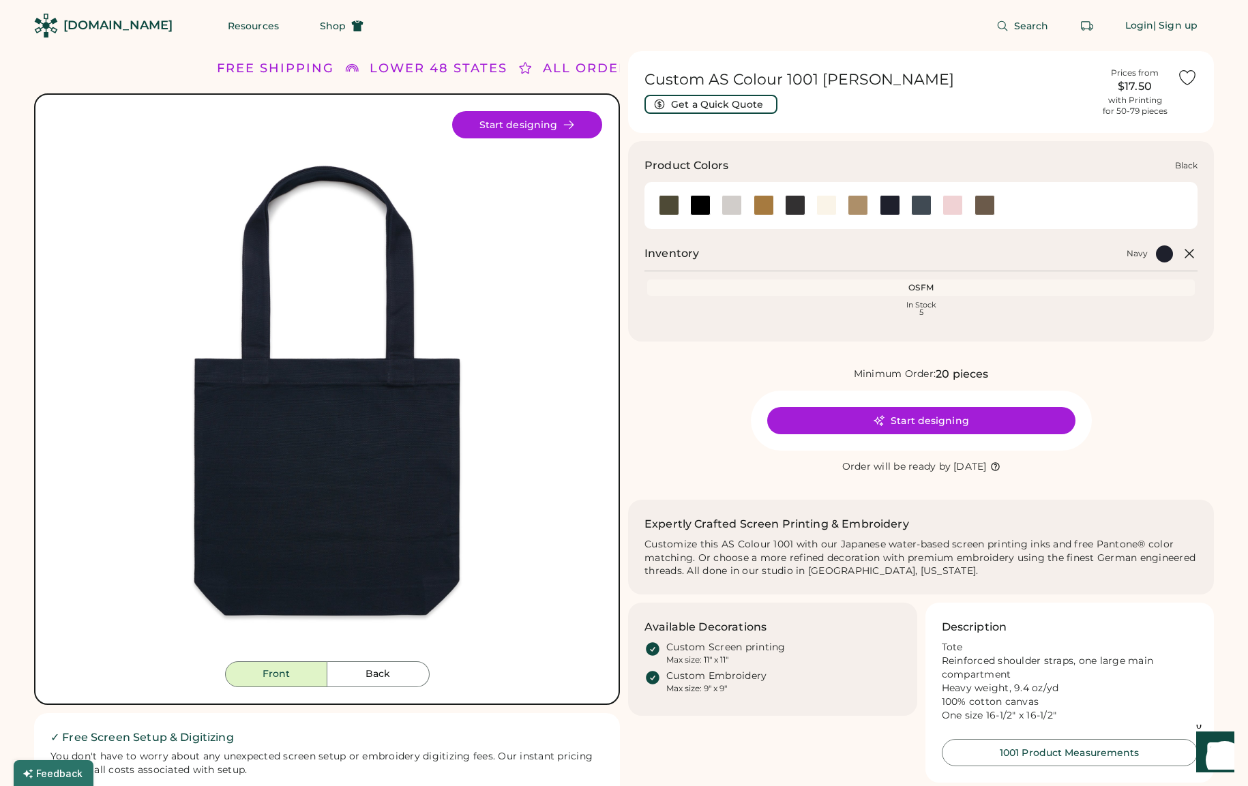
click at [694, 205] on div at bounding box center [700, 205] width 20 height 20
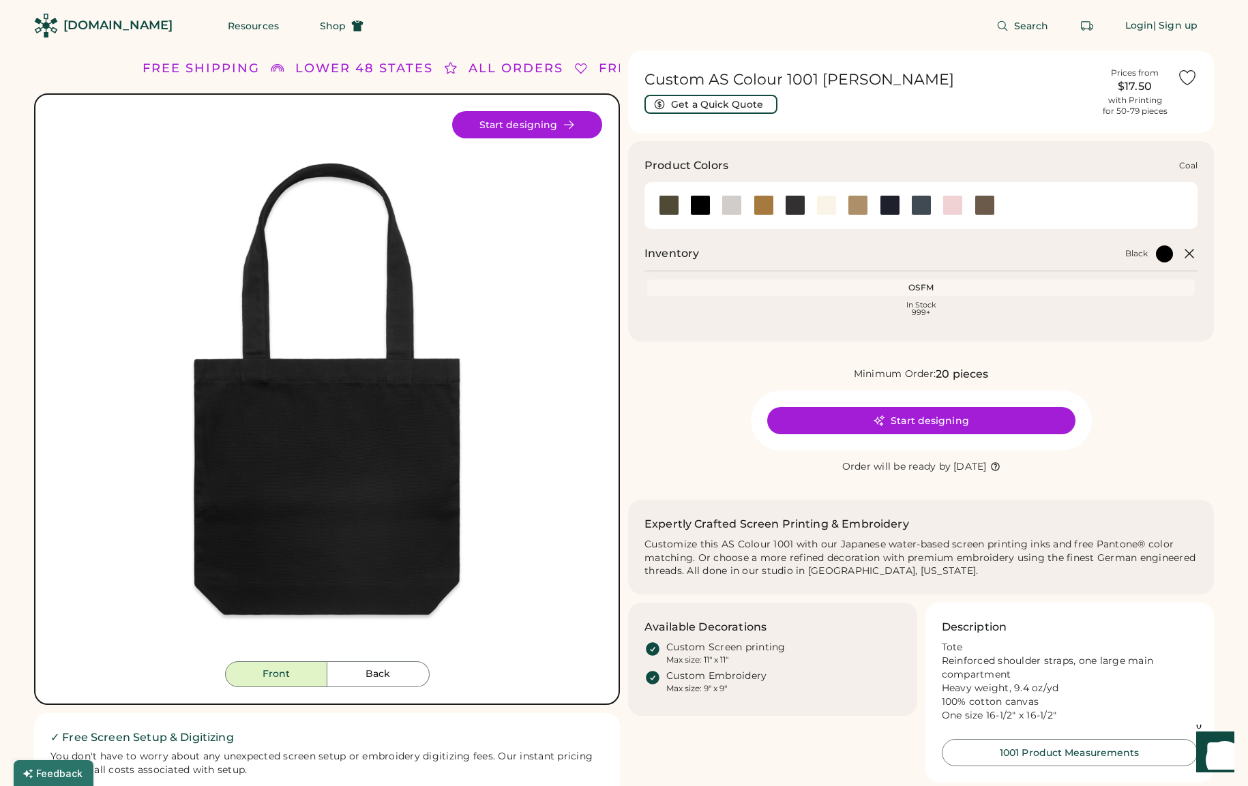
click at [786, 209] on div at bounding box center [795, 205] width 20 height 20
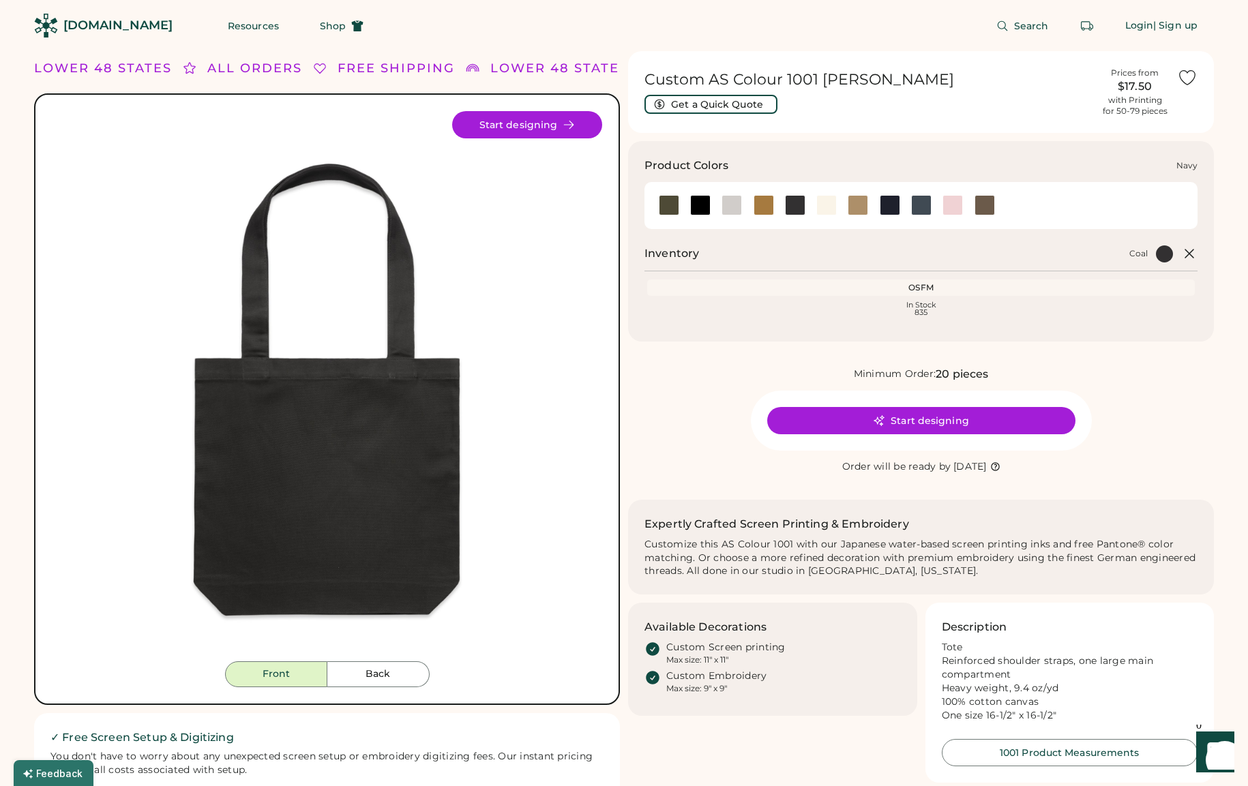
click at [885, 205] on div at bounding box center [890, 205] width 20 height 20
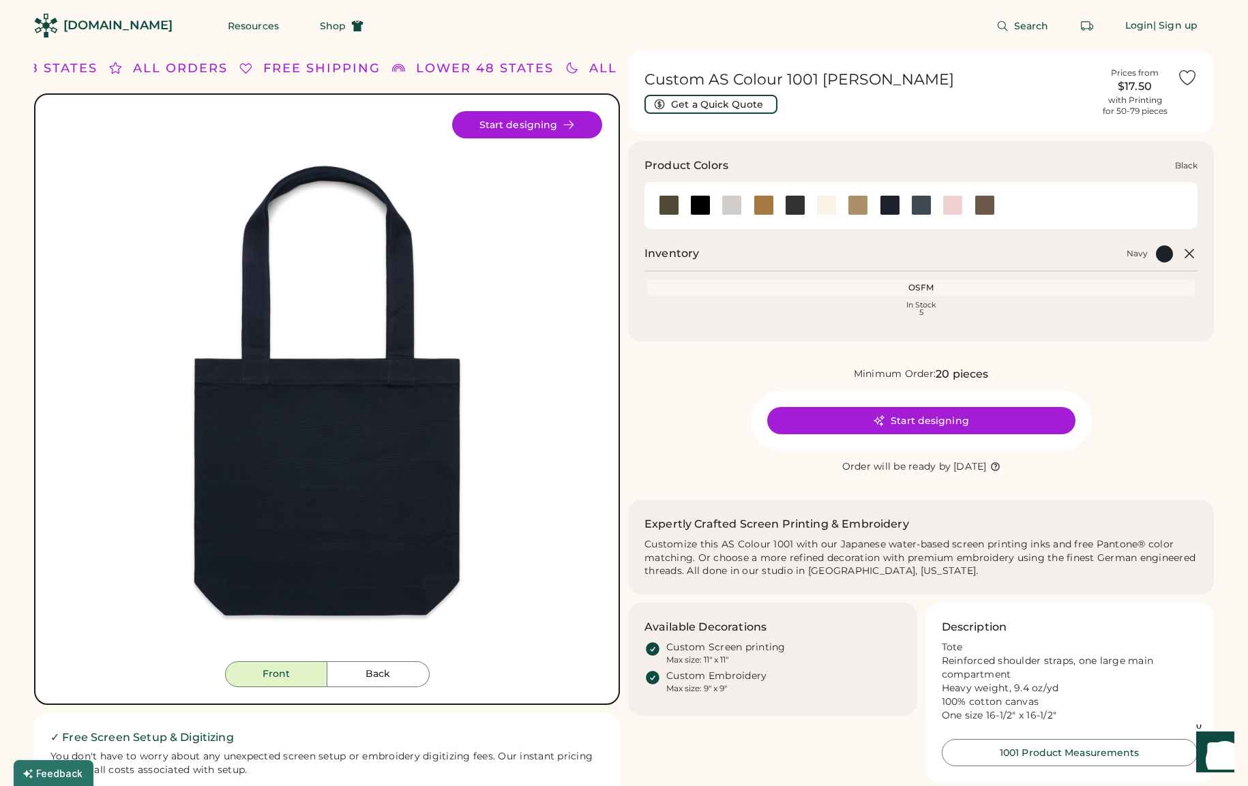
click at [691, 209] on div at bounding box center [700, 205] width 20 height 20
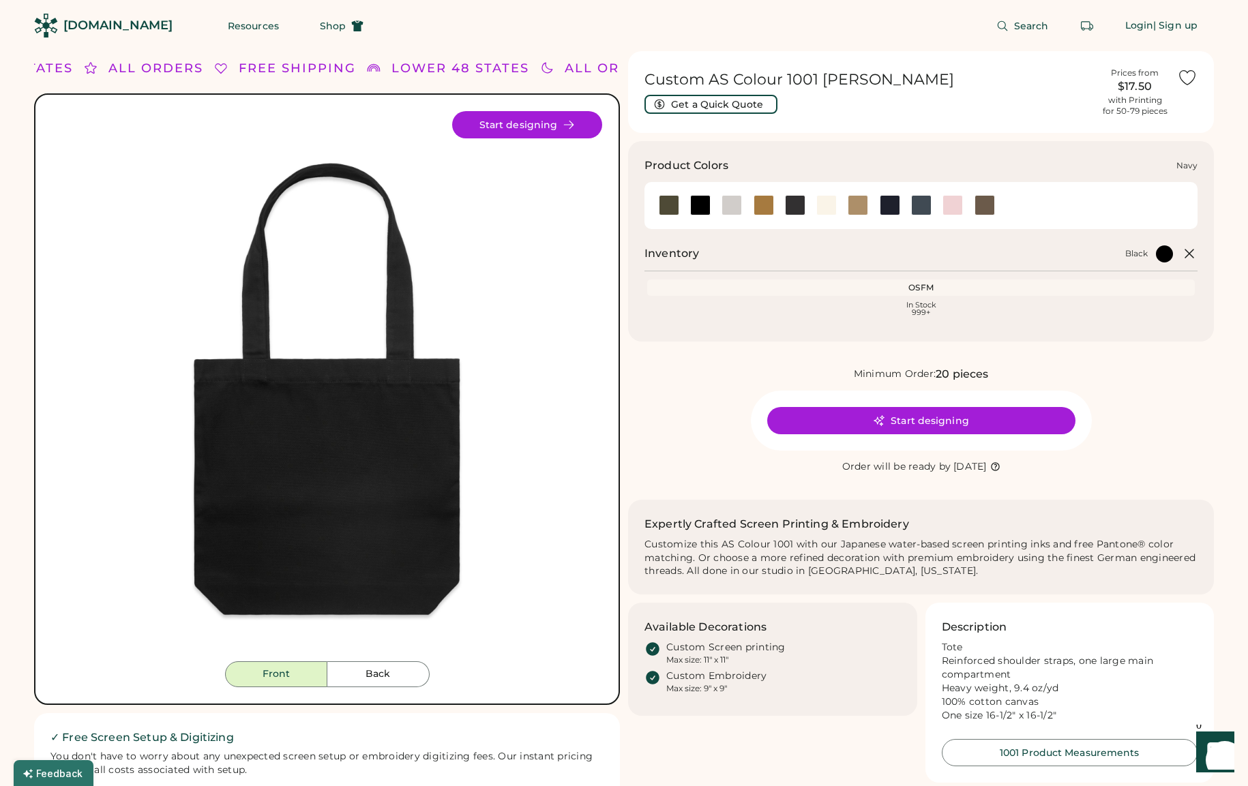
click at [884, 211] on div at bounding box center [890, 205] width 20 height 20
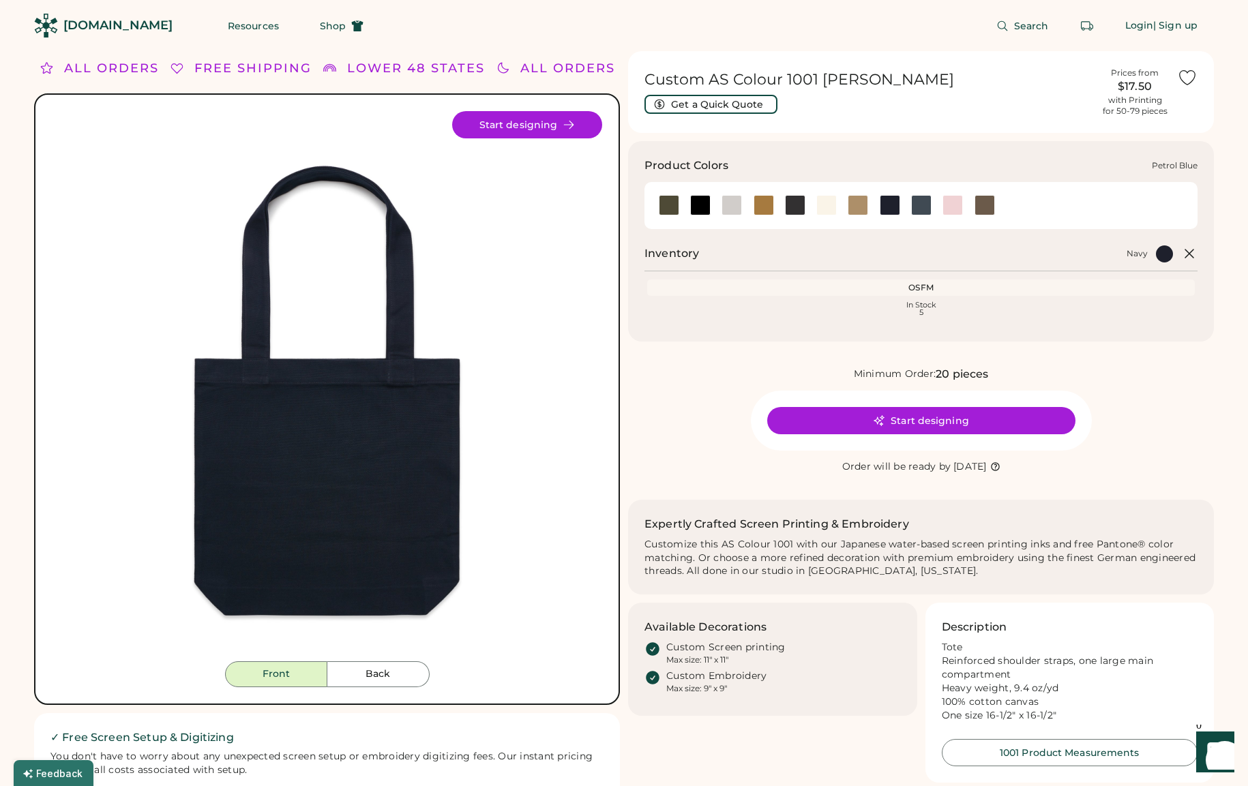
click at [922, 212] on div at bounding box center [921, 205] width 20 height 20
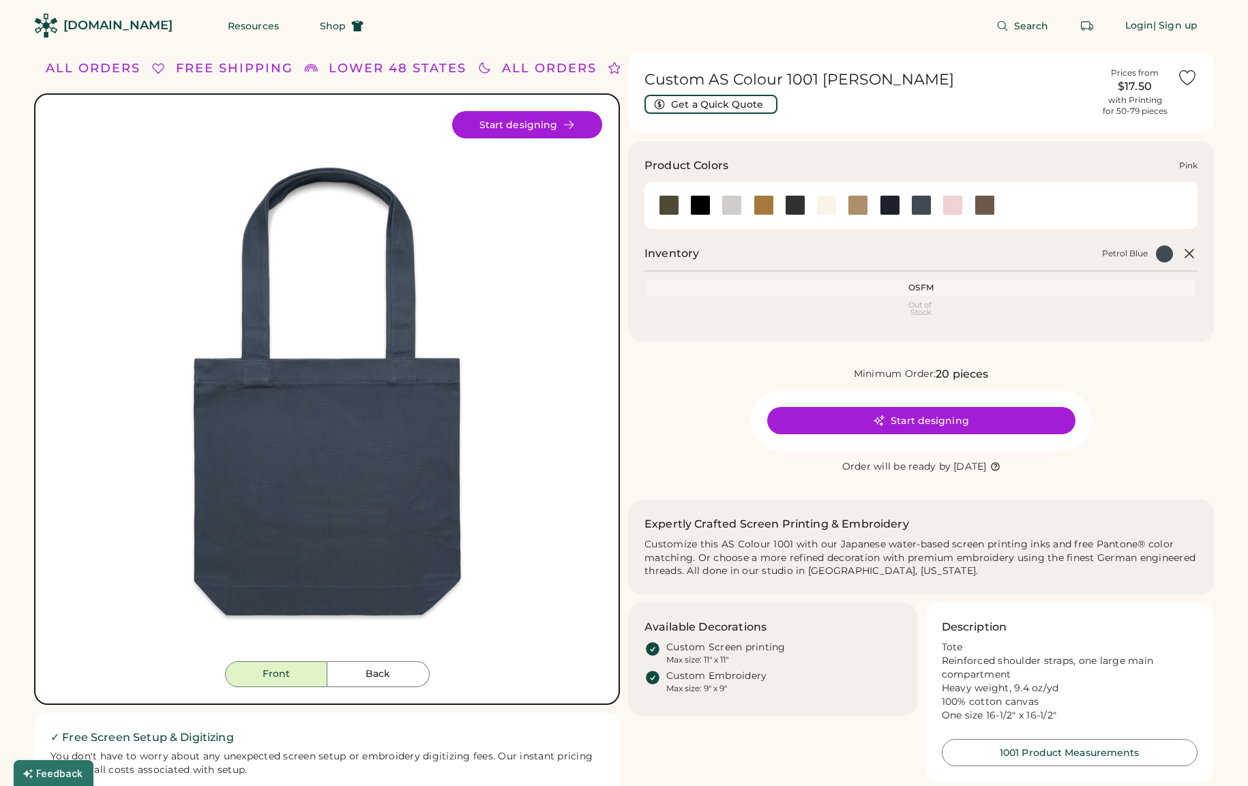
click at [947, 212] on div at bounding box center [953, 205] width 20 height 20
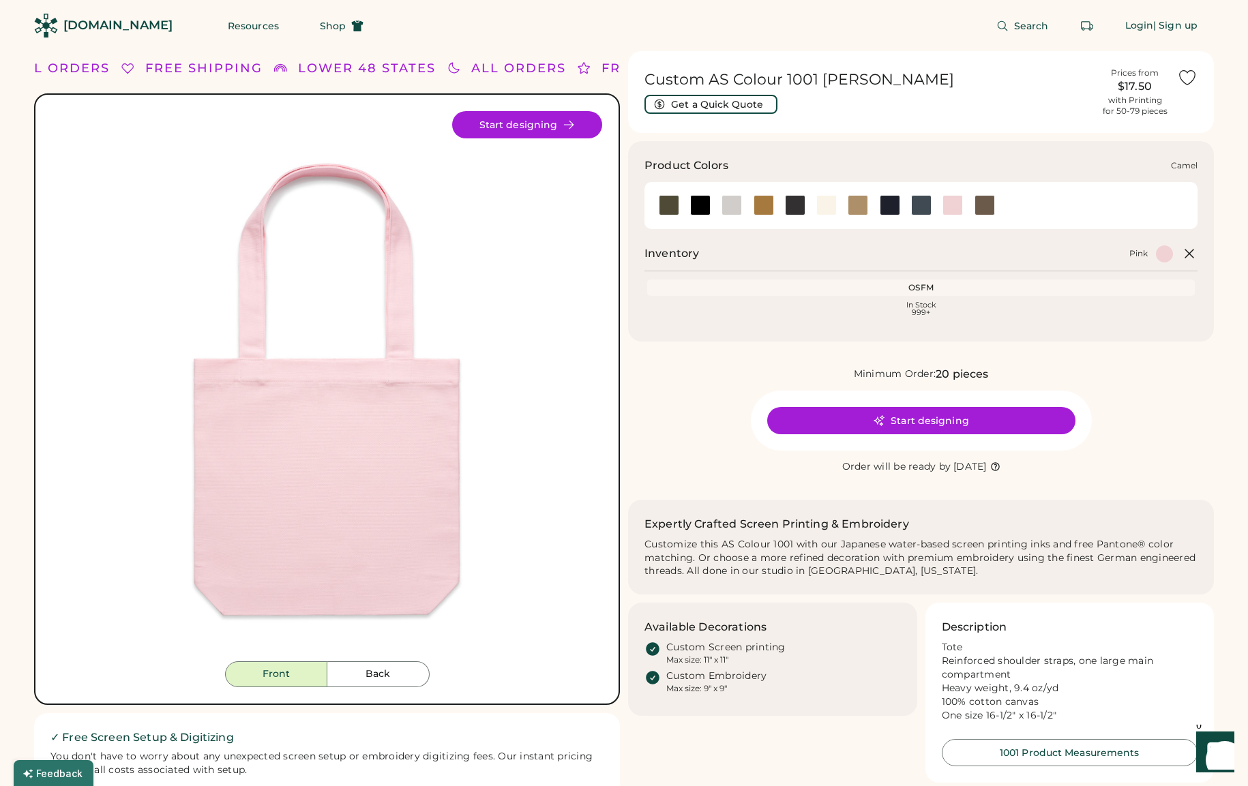
click at [757, 212] on div at bounding box center [764, 205] width 20 height 20
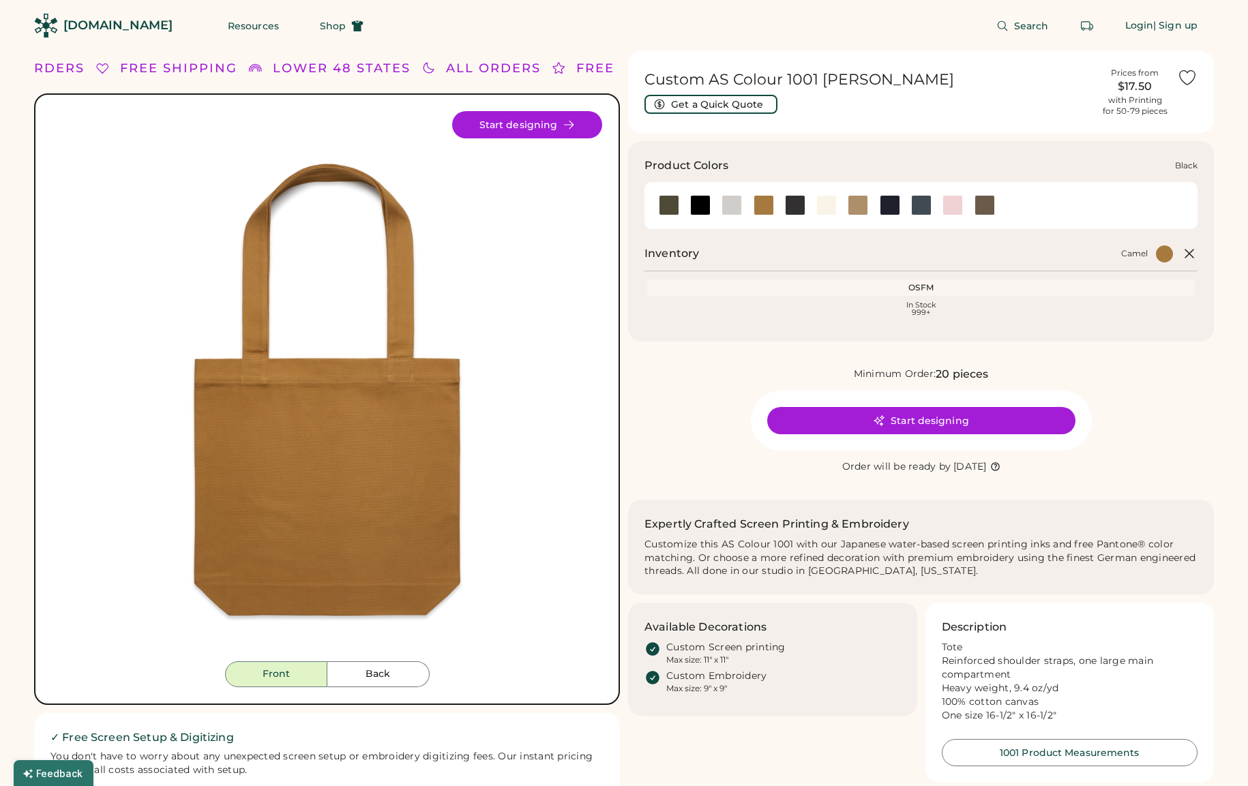
click at [696, 206] on div at bounding box center [700, 205] width 20 height 20
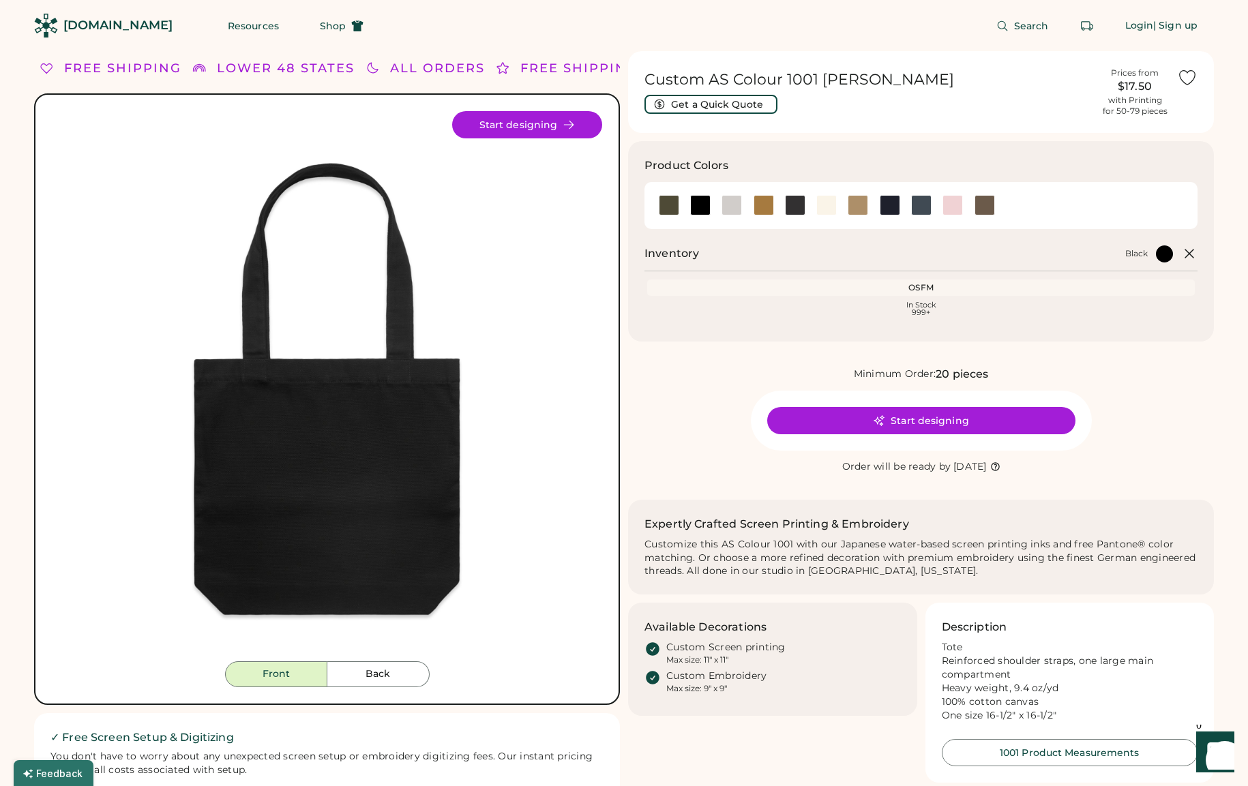
click at [336, 457] on img at bounding box center [327, 386] width 550 height 550
